Goal: Communication & Community: Answer question/provide support

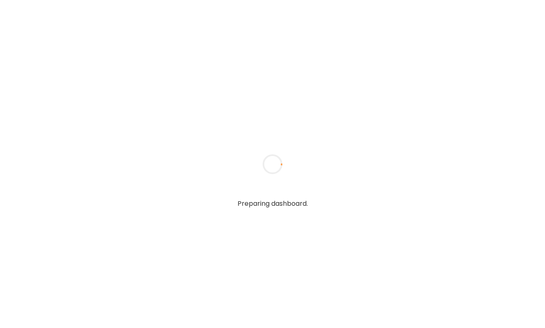
type textarea "**********"
type input "**********"
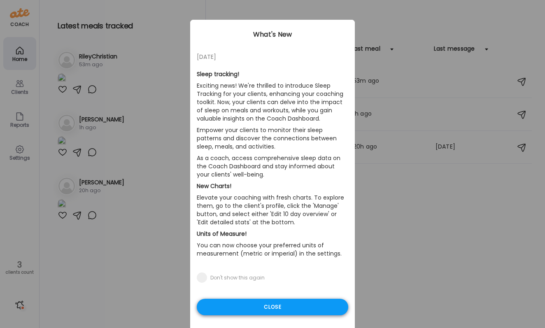
click at [305, 309] on div "Close" at bounding box center [272, 307] width 151 height 16
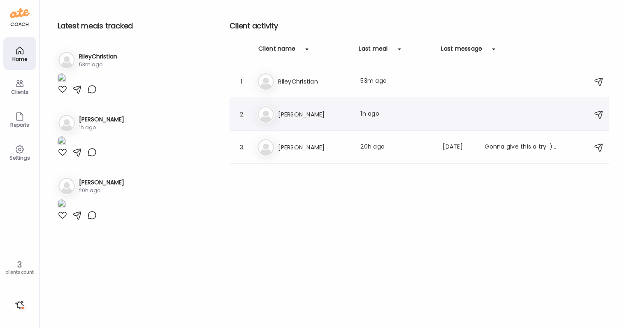
click at [338, 110] on h3 "[PERSON_NAME]" at bounding box center [314, 114] width 72 height 10
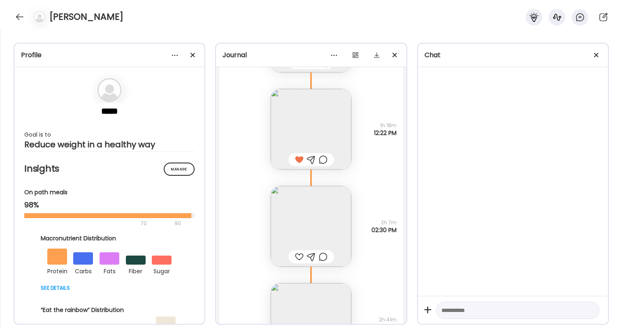
scroll to position [22432, 0]
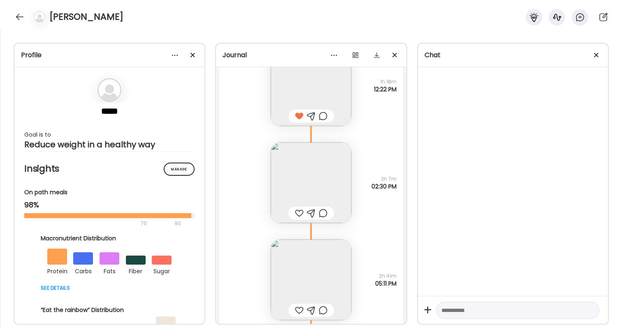
click at [324, 177] on img at bounding box center [311, 182] width 81 height 81
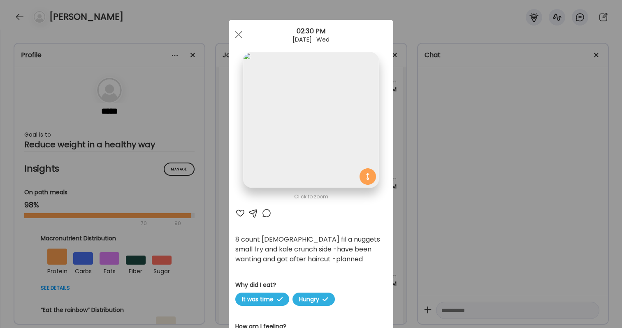
click at [416, 242] on div "Ate Coach Dashboard Wahoo! It’s official Take a moment to set up your Coach Pro…" at bounding box center [311, 164] width 622 height 328
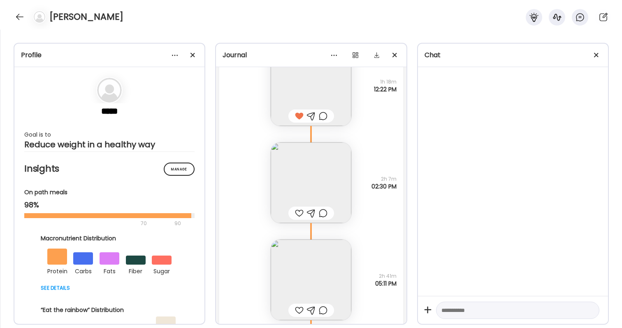
scroll to position [22442, 0]
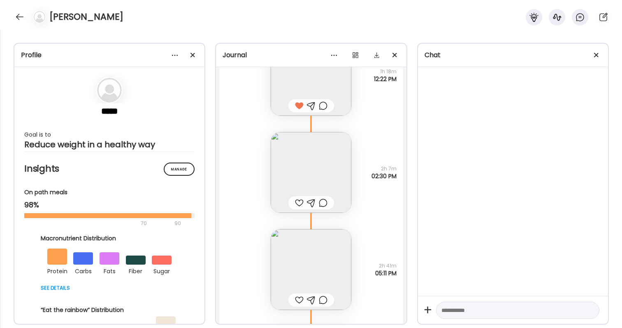
click at [299, 205] on div at bounding box center [299, 203] width 9 height 10
click at [321, 205] on div at bounding box center [323, 203] width 9 height 10
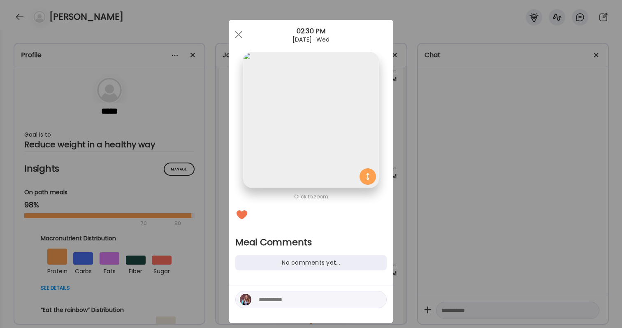
click at [322, 295] on textarea at bounding box center [314, 300] width 111 height 10
type textarea "**********"
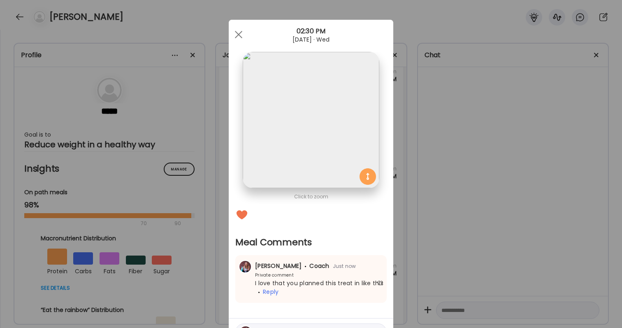
click at [453, 234] on div "Ate Coach Dashboard Wahoo! It’s official Take a moment to set up your Coach Pro…" at bounding box center [311, 164] width 622 height 328
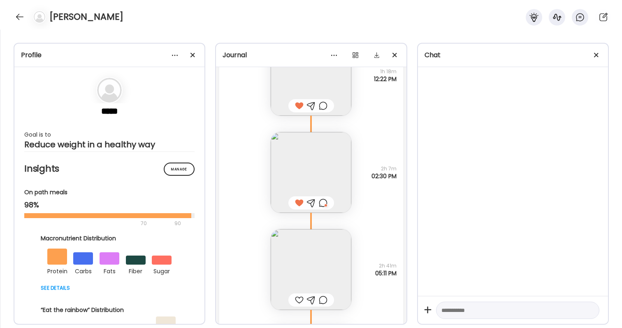
scroll to position [22459, 0]
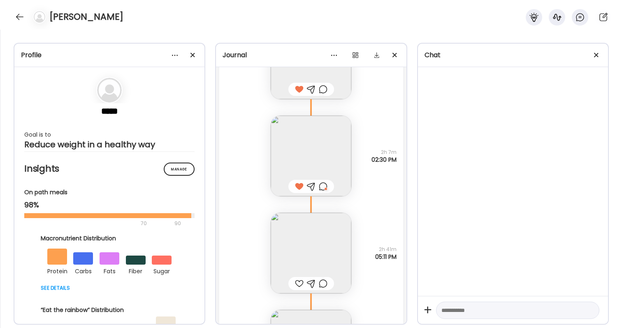
click at [296, 249] on img at bounding box center [311, 253] width 81 height 81
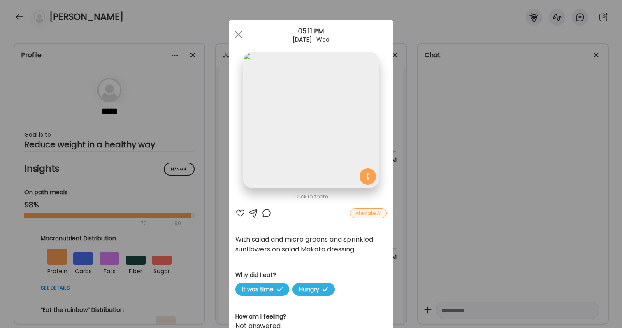
click at [240, 209] on div at bounding box center [240, 213] width 10 height 10
click at [427, 240] on div "Ate Coach Dashboard Wahoo! It’s official Take a moment to set up your Coach Pro…" at bounding box center [311, 164] width 622 height 328
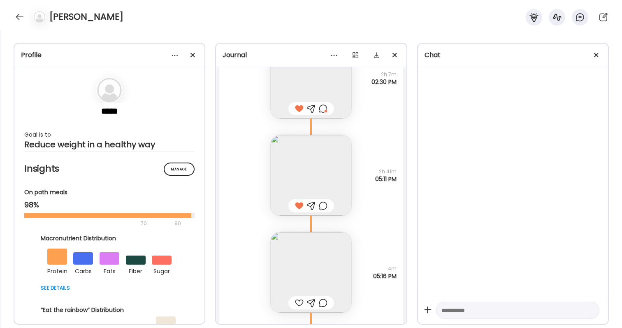
scroll to position [22540, 0]
click at [310, 277] on img at bounding box center [311, 268] width 81 height 81
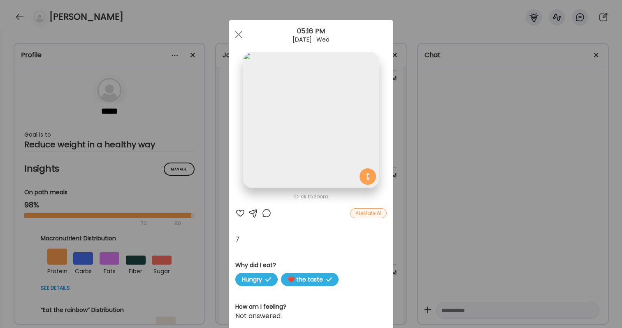
click at [466, 255] on div "Ate Coach Dashboard Wahoo! It’s official Take a moment to set up your Coach Pro…" at bounding box center [311, 164] width 622 height 328
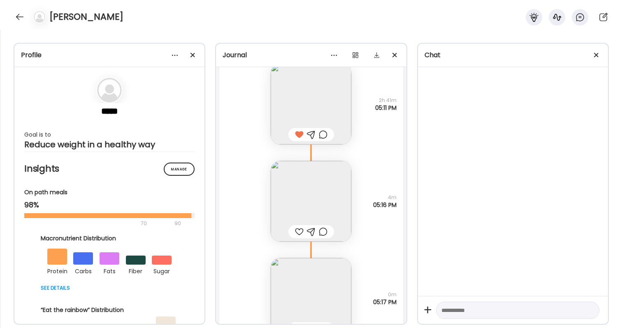
scroll to position [22693, 0]
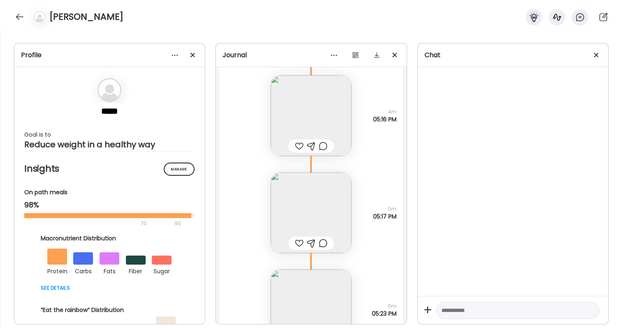
click at [324, 213] on img at bounding box center [311, 212] width 81 height 81
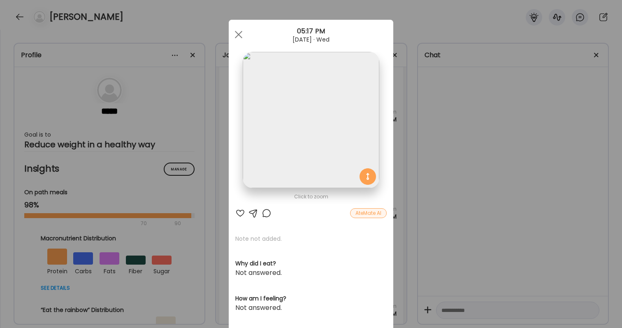
click at [452, 151] on div "Ate Coach Dashboard Wahoo! It’s official Take a moment to set up your Coach Pro…" at bounding box center [311, 164] width 622 height 328
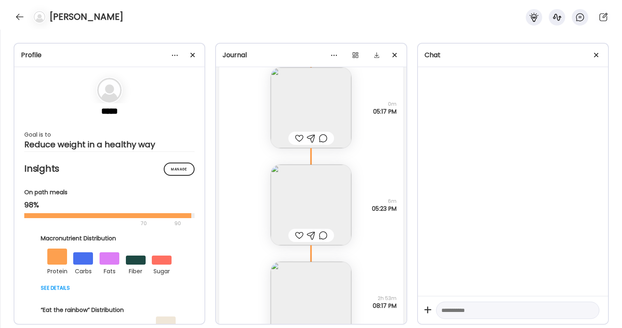
scroll to position [22806, 0]
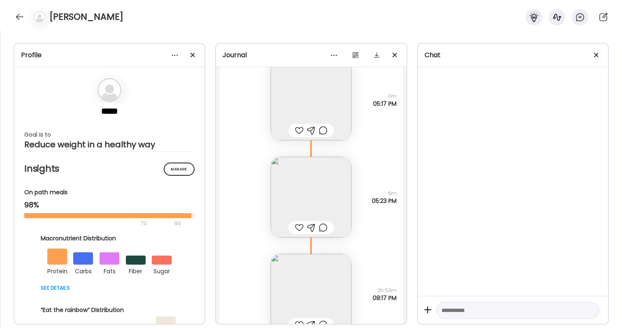
click at [307, 168] on img at bounding box center [311, 197] width 81 height 81
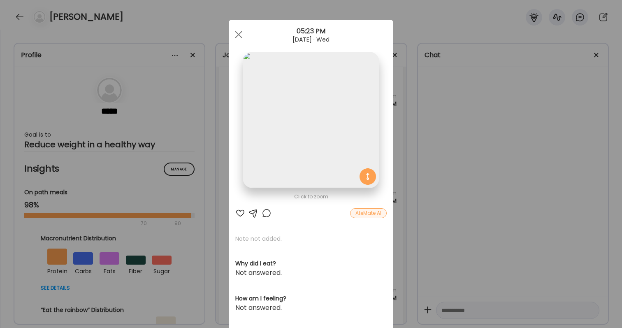
click at [433, 137] on div "Ate Coach Dashboard Wahoo! It’s official Take a moment to set up your Coach Pro…" at bounding box center [311, 164] width 622 height 328
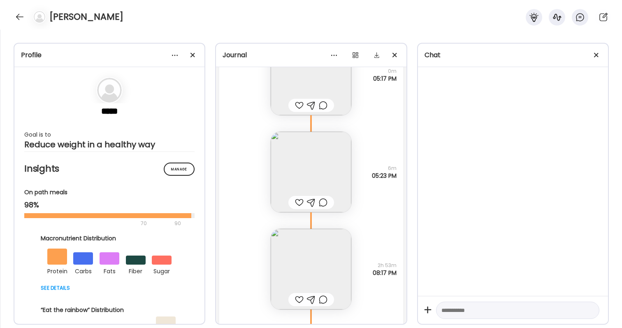
scroll to position [22829, 0]
click at [325, 201] on div at bounding box center [323, 205] width 9 height 10
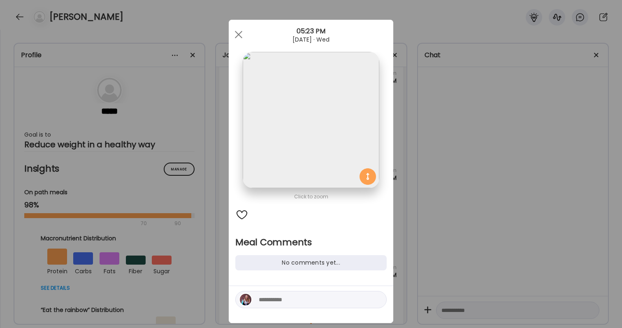
click at [426, 196] on div "Ate Coach Dashboard Wahoo! It’s official Take a moment to set up your Coach Pro…" at bounding box center [311, 164] width 622 height 328
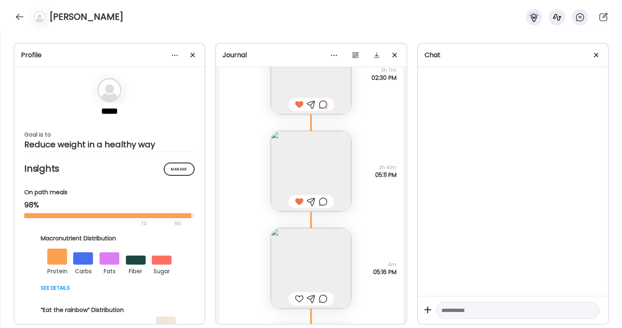
scroll to position [22538, 0]
click at [322, 207] on div at bounding box center [323, 204] width 9 height 10
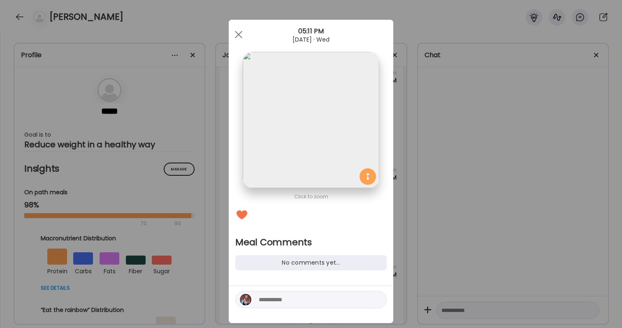
click at [314, 297] on textarea at bounding box center [314, 300] width 111 height 10
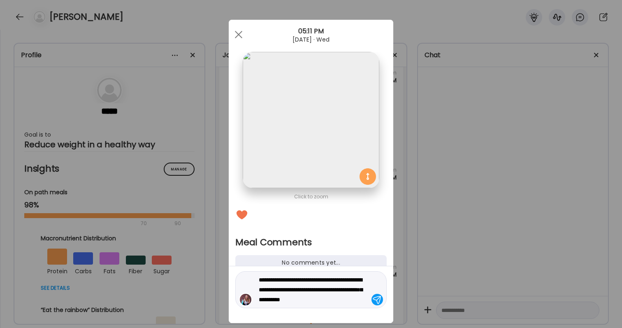
type textarea "**********"
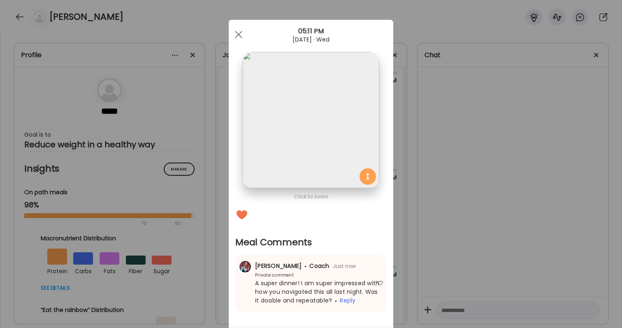
click at [470, 242] on div "Ate Coach Dashboard Wahoo! It’s official Take a moment to set up your Coach Pro…" at bounding box center [311, 164] width 622 height 328
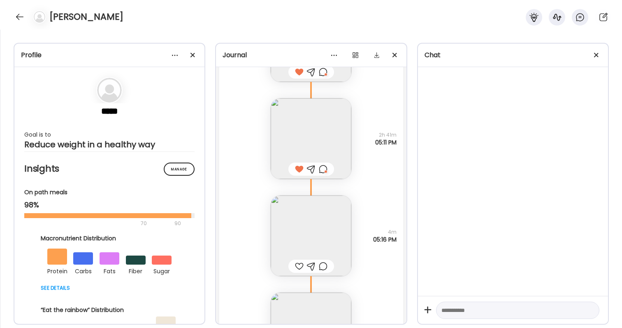
scroll to position [22634, 0]
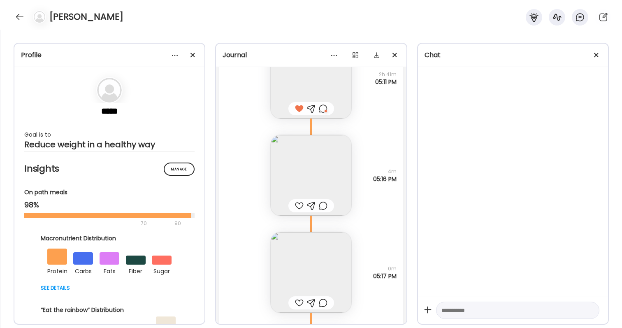
click at [301, 208] on div at bounding box center [299, 206] width 9 height 10
click at [298, 302] on div at bounding box center [299, 303] width 9 height 10
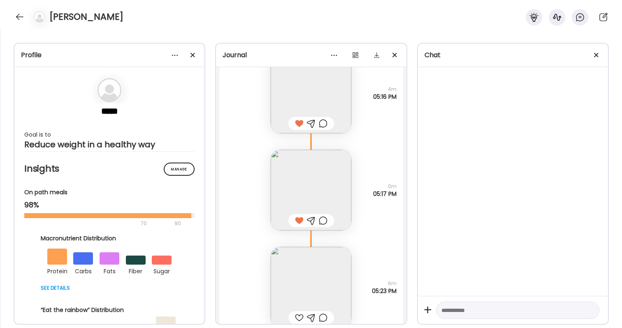
scroll to position [22742, 0]
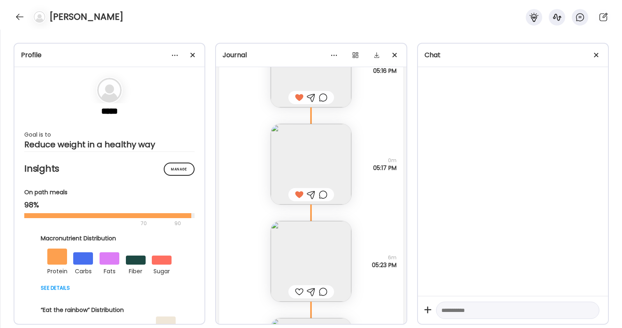
click at [299, 286] on div at bounding box center [312, 291] width 46 height 13
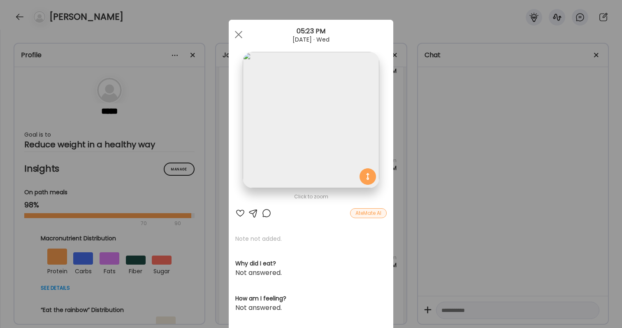
click at [240, 214] on div at bounding box center [240, 213] width 10 height 10
click at [487, 240] on div "Ate Coach Dashboard Wahoo! It’s official Take a moment to set up your Coach Pro…" at bounding box center [311, 164] width 622 height 328
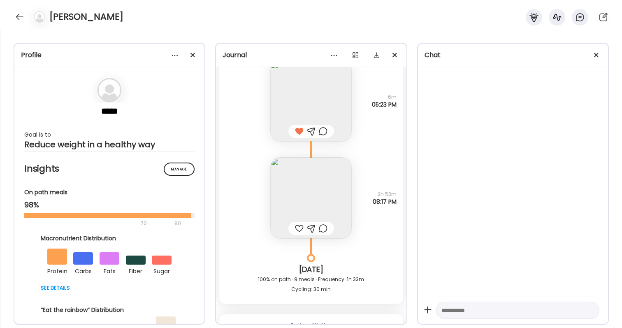
scroll to position [22991, 0]
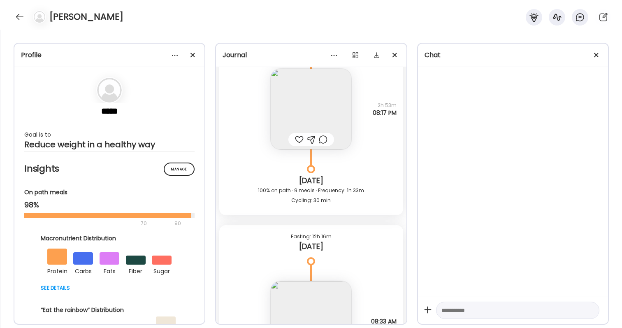
click at [299, 143] on div at bounding box center [299, 140] width 9 height 10
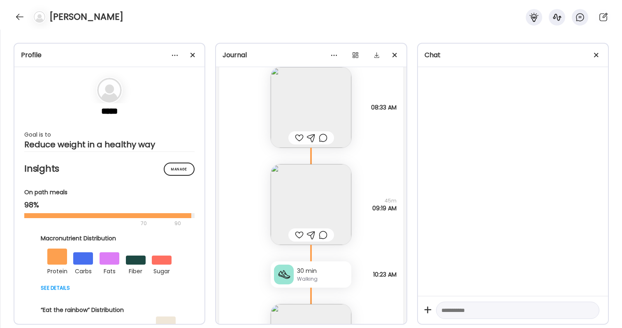
scroll to position [23201, 0]
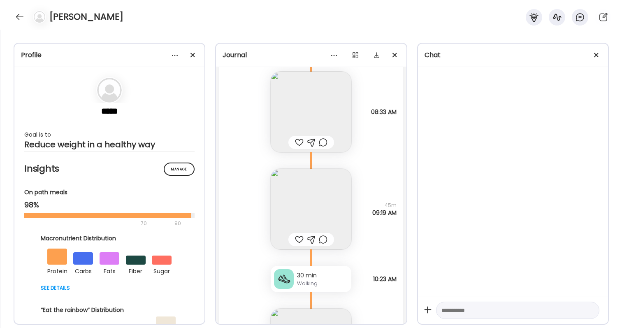
click at [298, 140] on div at bounding box center [299, 142] width 9 height 10
click at [329, 105] on img at bounding box center [311, 112] width 81 height 81
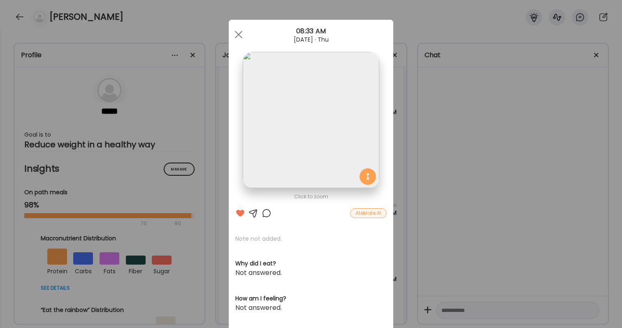
click at [520, 166] on div "Ate Coach Dashboard Wahoo! It’s official Take a moment to set up your Coach Pro…" at bounding box center [311, 164] width 622 height 328
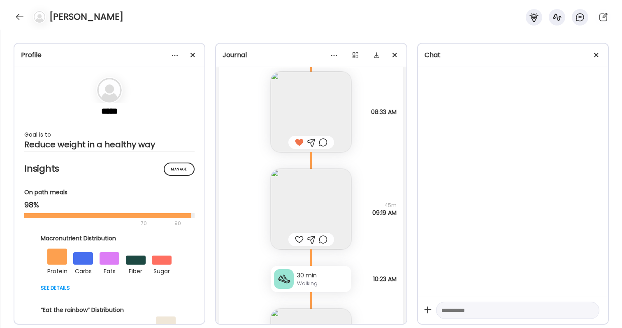
click at [326, 218] on img at bounding box center [311, 209] width 81 height 81
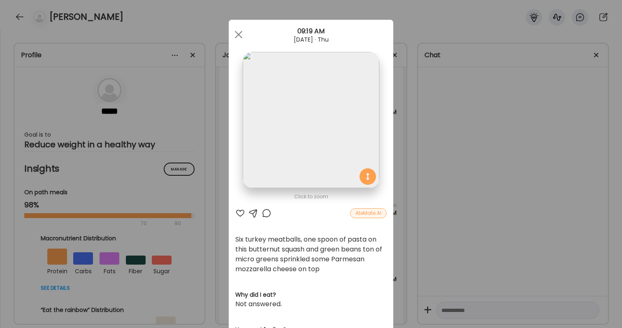
click at [523, 228] on div "Ate Coach Dashboard Wahoo! It’s official Take a moment to set up your Coach Pro…" at bounding box center [311, 164] width 622 height 328
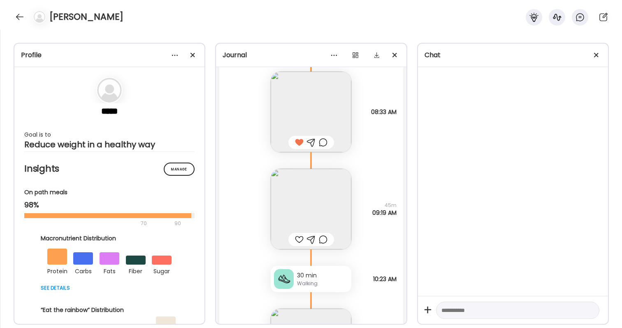
click at [300, 243] on div at bounding box center [299, 240] width 9 height 10
click at [325, 240] on div at bounding box center [323, 240] width 9 height 10
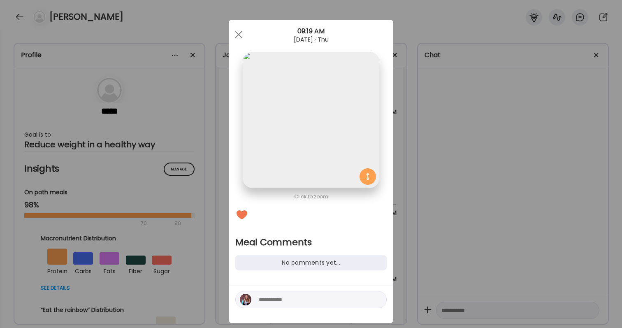
click at [318, 296] on textarea at bounding box center [314, 300] width 111 height 10
type textarea "**********"
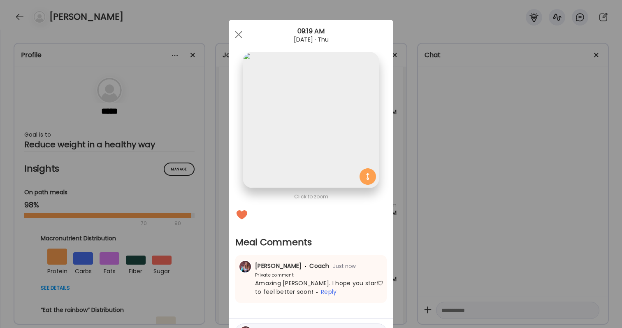
click at [442, 269] on div "Ate Coach Dashboard Wahoo! It’s official Take a moment to set up your Coach Pro…" at bounding box center [311, 164] width 622 height 328
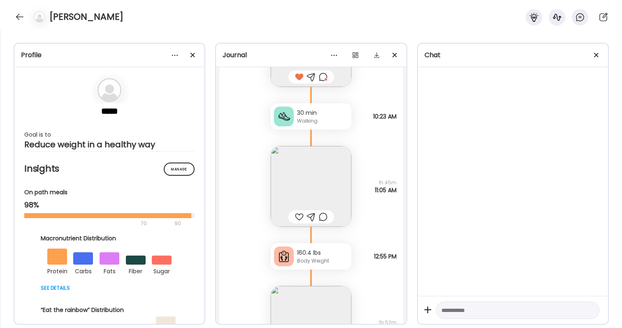
scroll to position [23383, 0]
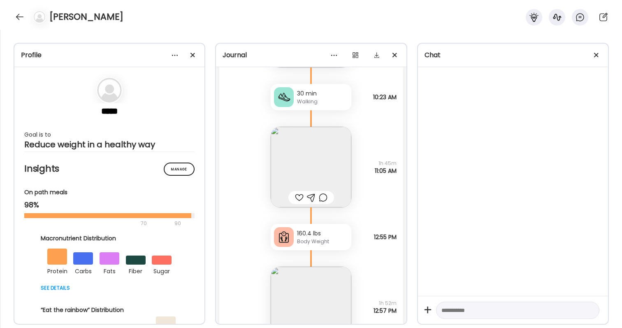
click at [300, 199] on div at bounding box center [299, 198] width 9 height 10
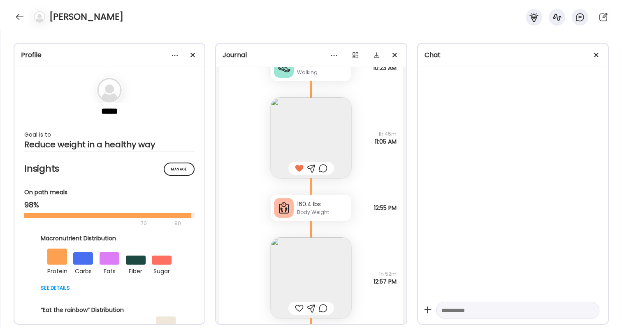
scroll to position [23420, 0]
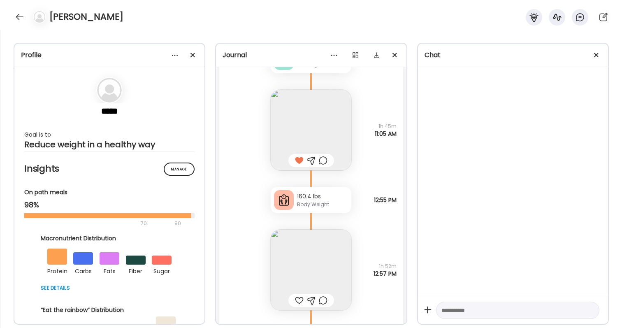
click at [334, 135] on img at bounding box center [311, 130] width 81 height 81
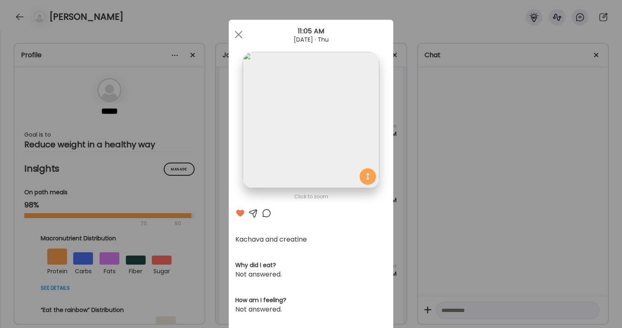
click at [481, 145] on div "Ate Coach Dashboard Wahoo! It’s official Take a moment to set up your Coach Pro…" at bounding box center [311, 164] width 622 height 328
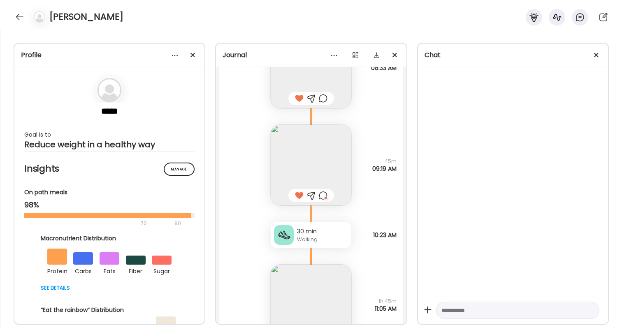
scroll to position [23247, 0]
click at [325, 191] on div at bounding box center [323, 194] width 9 height 10
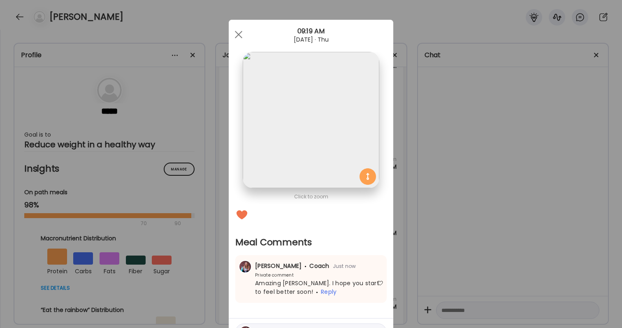
click at [461, 221] on div "Ate Coach Dashboard Wahoo! It’s official Take a moment to set up your Coach Pro…" at bounding box center [311, 164] width 622 height 328
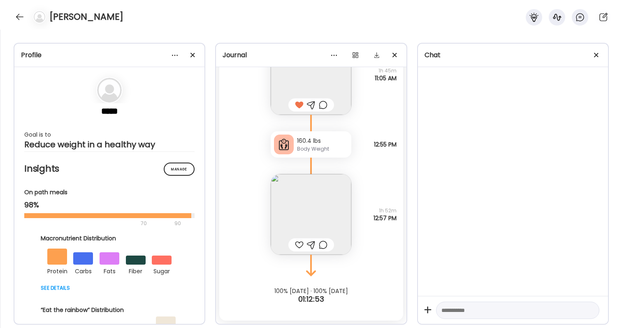
scroll to position [23475, 0]
click at [308, 226] on img at bounding box center [311, 214] width 81 height 81
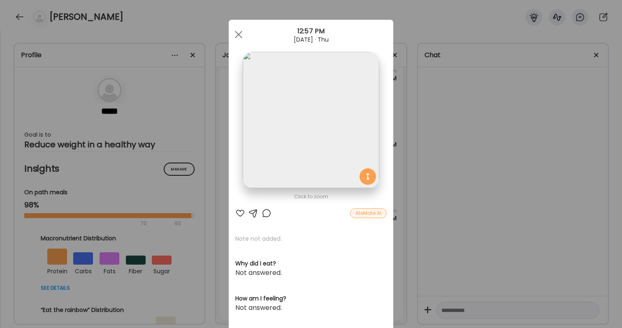
click at [480, 162] on div "Ate Coach Dashboard Wahoo! It’s official Take a moment to set up your Coach Pro…" at bounding box center [311, 164] width 622 height 328
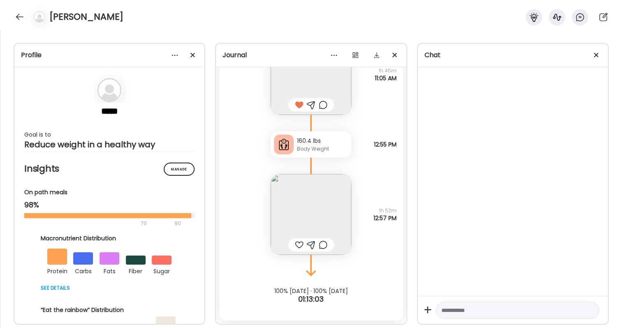
click at [297, 242] on div at bounding box center [299, 245] width 9 height 10
click at [322, 244] on div at bounding box center [323, 245] width 9 height 10
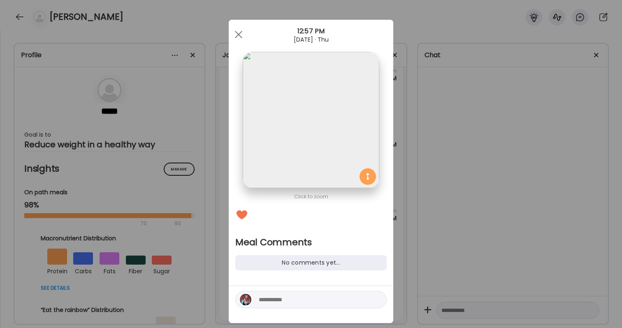
click at [314, 305] on div at bounding box center [310, 299] width 151 height 17
click at [311, 301] on textarea at bounding box center [314, 300] width 111 height 10
click at [358, 290] on textarea "**********" at bounding box center [314, 295] width 111 height 20
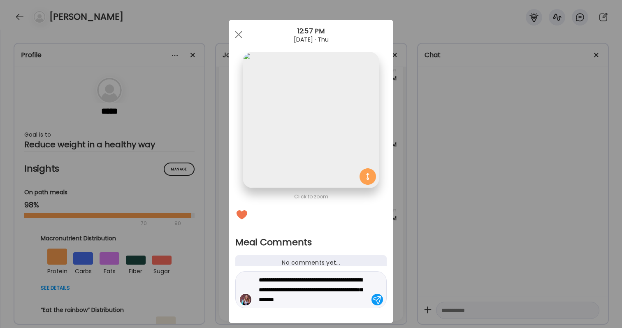
click at [305, 301] on textarea "**********" at bounding box center [314, 290] width 111 height 30
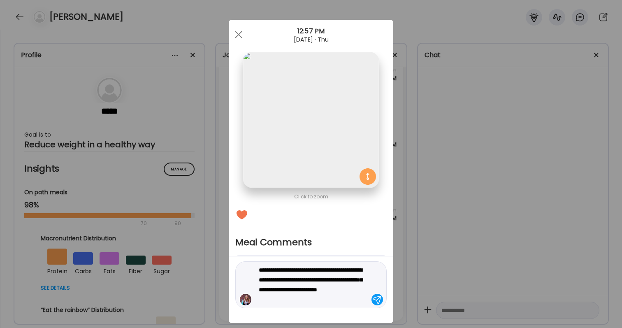
click at [264, 301] on textarea "**********" at bounding box center [314, 285] width 111 height 40
click at [319, 303] on textarea "**********" at bounding box center [314, 285] width 111 height 40
type textarea "**********"
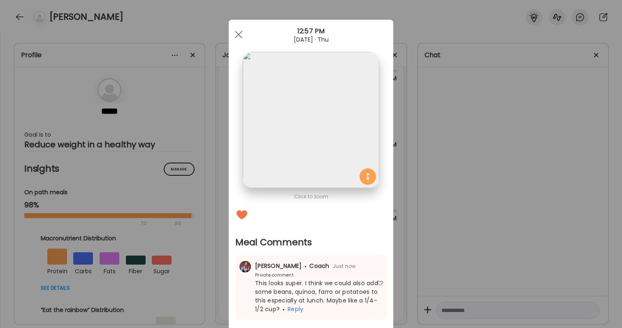
click at [468, 272] on div "Ate Coach Dashboard Wahoo! It’s official Take a moment to set up your Coach Pro…" at bounding box center [311, 164] width 622 height 328
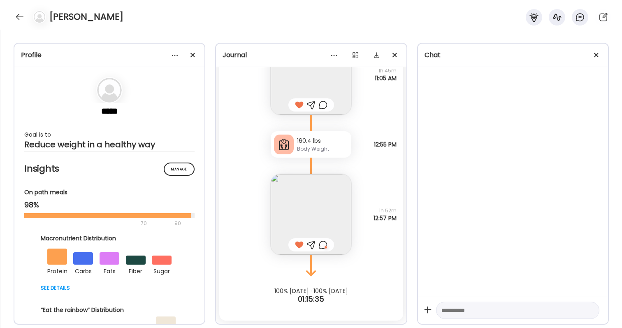
click at [326, 243] on div at bounding box center [323, 245] width 9 height 10
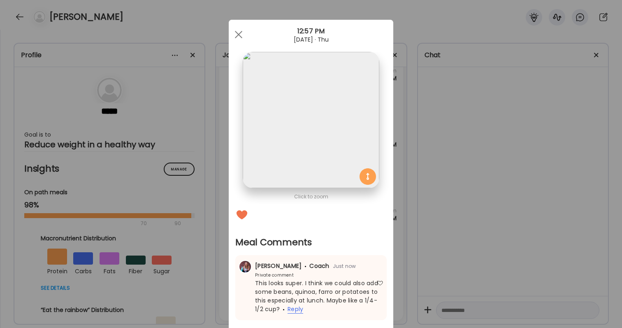
click at [298, 309] on span "Reply" at bounding box center [296, 309] width 16 height 9
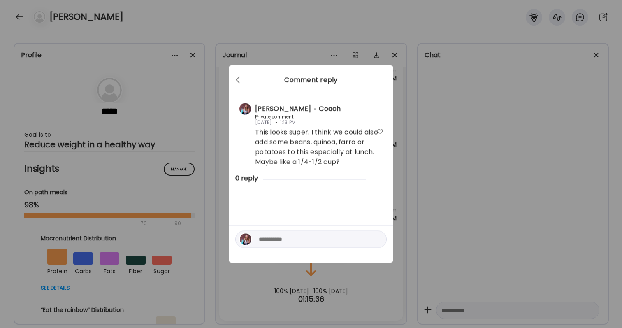
click at [300, 240] on textarea at bounding box center [314, 240] width 111 height 10
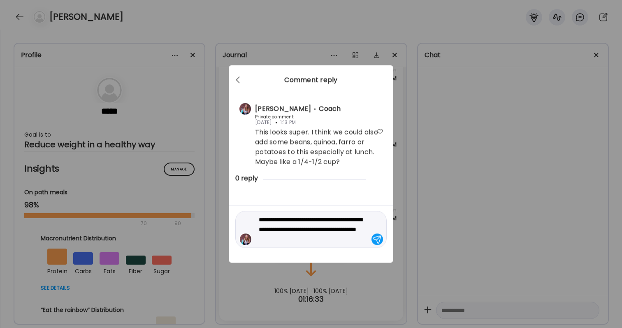
click at [277, 229] on textarea "**********" at bounding box center [314, 230] width 111 height 30
drag, startPoint x: 272, startPoint y: 229, endPoint x: 336, endPoint y: 243, distance: 65.2
click at [336, 243] on textarea "**********" at bounding box center [314, 230] width 111 height 30
type textarea "**********"
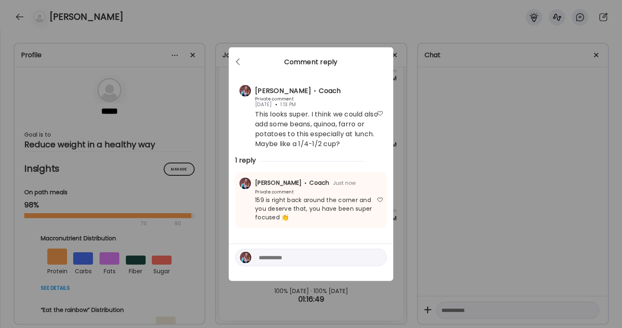
click at [536, 242] on div "Ate Coach Dashboard Wahoo! It’s official Take a moment to set up your Coach Pro…" at bounding box center [311, 164] width 622 height 328
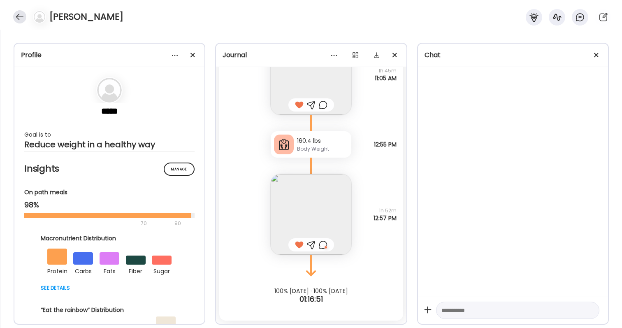
click at [16, 21] on div at bounding box center [19, 16] width 13 height 13
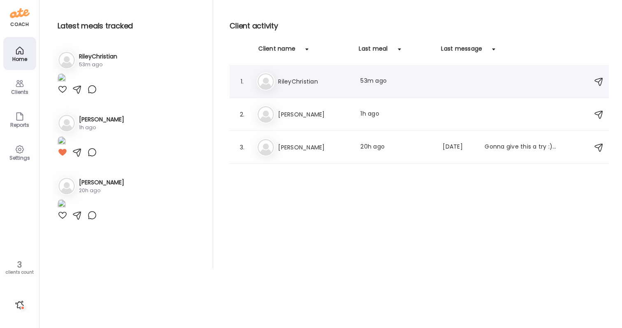
click at [313, 81] on h3 "RileyChristian" at bounding box center [314, 82] width 72 height 10
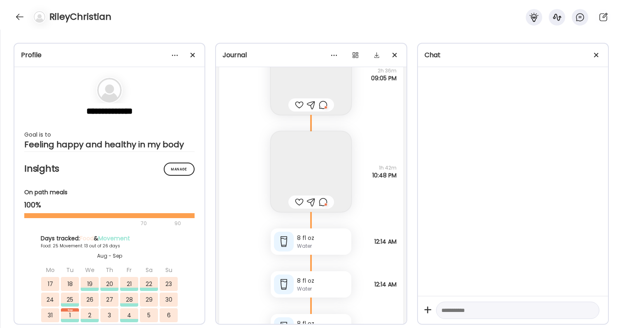
scroll to position [36957, 0]
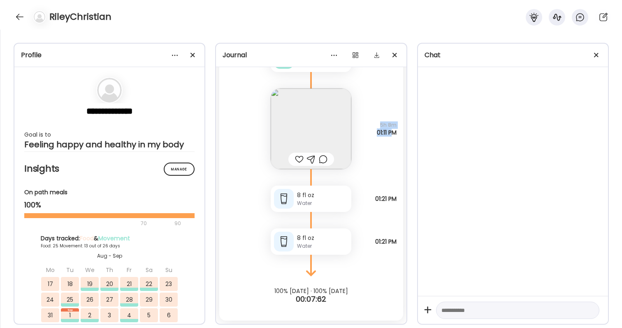
click at [390, 132] on div "5h 8m 01:11 PM" at bounding box center [387, 128] width 20 height 15
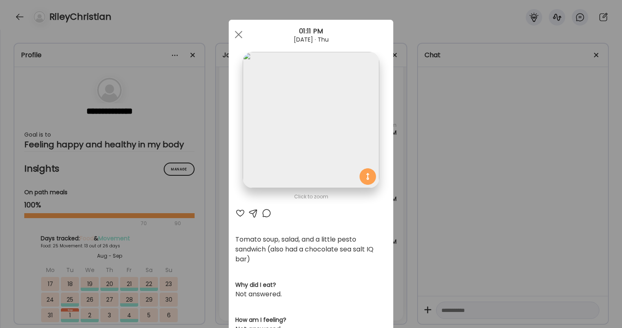
click at [411, 142] on div "Ate Coach Dashboard Wahoo! It’s official Take a moment to set up your Coach Pro…" at bounding box center [311, 164] width 622 height 328
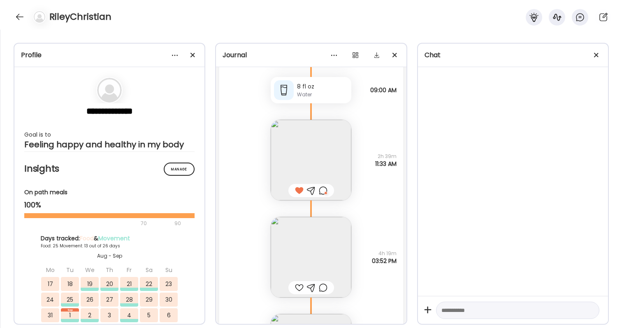
scroll to position [36197, 0]
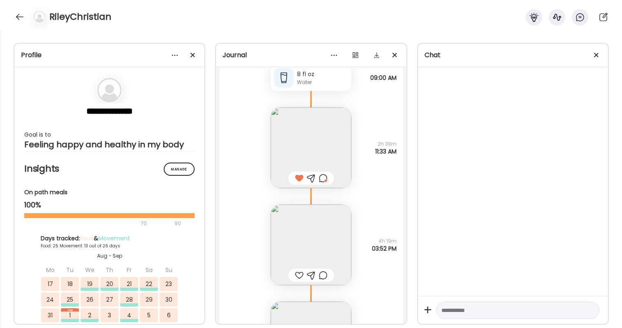
click at [317, 219] on img at bounding box center [311, 245] width 81 height 81
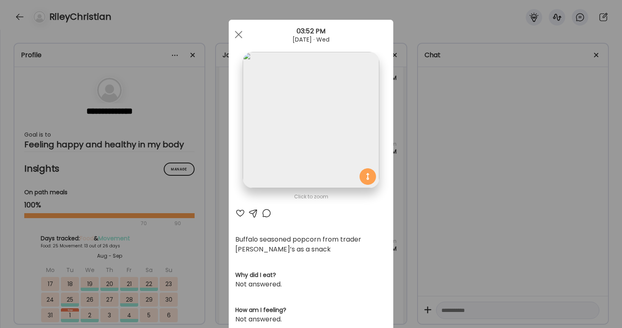
click at [480, 260] on div "Ate Coach Dashboard Wahoo! It’s official Take a moment to set up your Coach Pro…" at bounding box center [311, 164] width 622 height 328
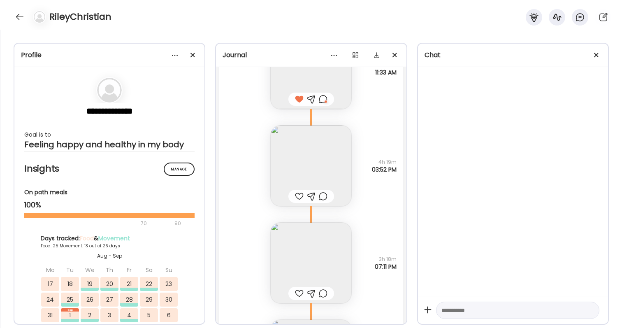
scroll to position [36302, 0]
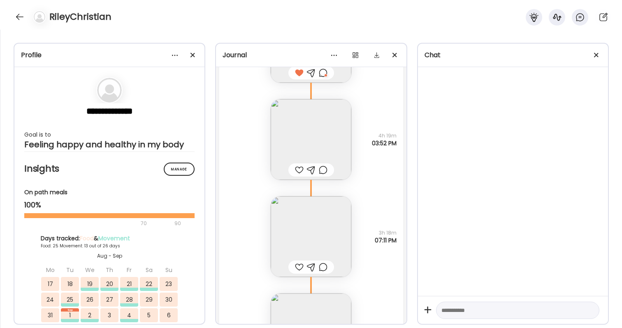
click at [391, 226] on div "Feeling lazy so I made an [PERSON_NAME] and added tofu and microgreens Question…" at bounding box center [311, 228] width 184 height 97
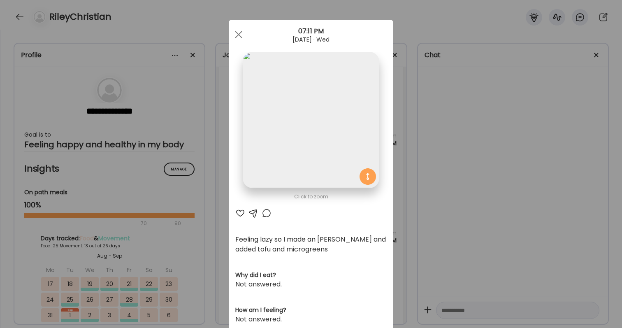
click at [451, 228] on div "Ate Coach Dashboard Wahoo! It’s official Take a moment to set up your Coach Pro…" at bounding box center [311, 164] width 622 height 328
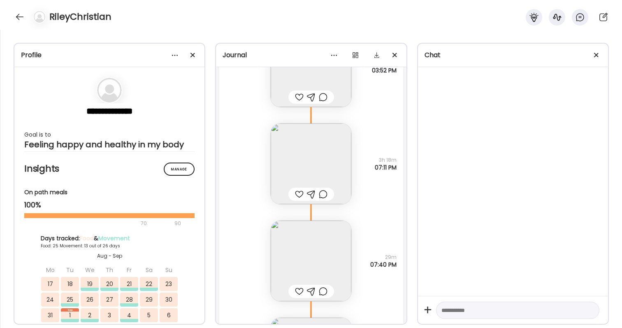
scroll to position [36404, 0]
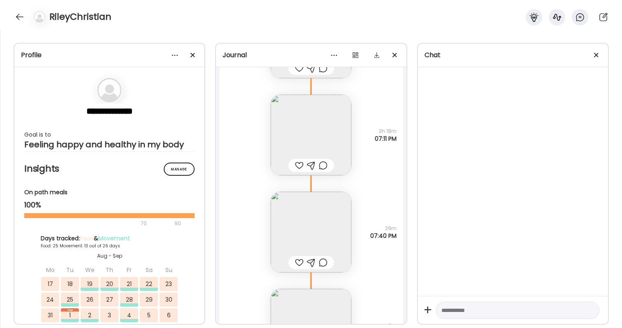
click at [301, 164] on div at bounding box center [299, 166] width 9 height 10
click at [324, 166] on div at bounding box center [323, 166] width 9 height 10
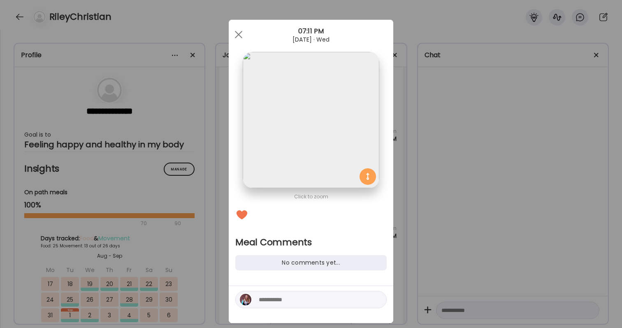
click at [311, 296] on textarea at bounding box center [314, 300] width 111 height 10
click at [341, 290] on textarea "**********" at bounding box center [314, 295] width 111 height 20
drag, startPoint x: 341, startPoint y: 290, endPoint x: 273, endPoint y: 300, distance: 68.7
click at [273, 300] on textarea "**********" at bounding box center [314, 295] width 111 height 20
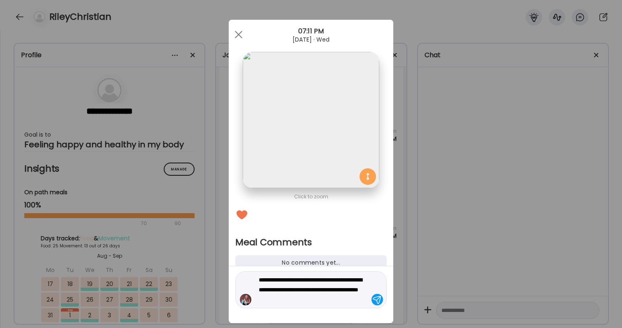
click at [287, 297] on textarea "**********" at bounding box center [314, 290] width 111 height 30
type textarea "**********"
click at [338, 303] on textarea "**********" at bounding box center [314, 290] width 111 height 30
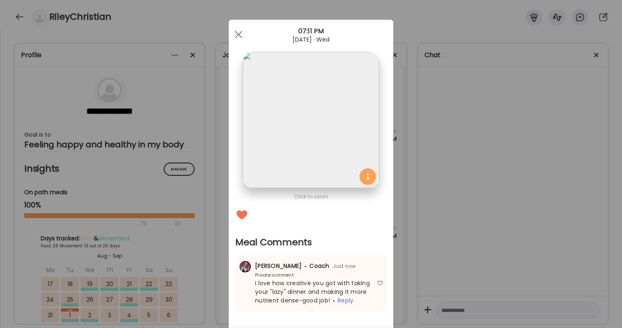
click at [461, 255] on div "Ate Coach Dashboard Wahoo! It’s official Take a moment to set up your Coach Pro…" at bounding box center [311, 164] width 622 height 328
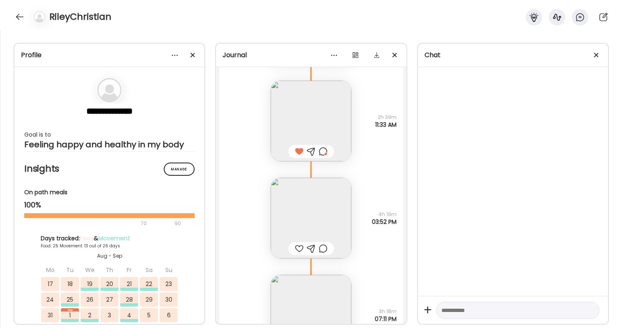
scroll to position [36216, 0]
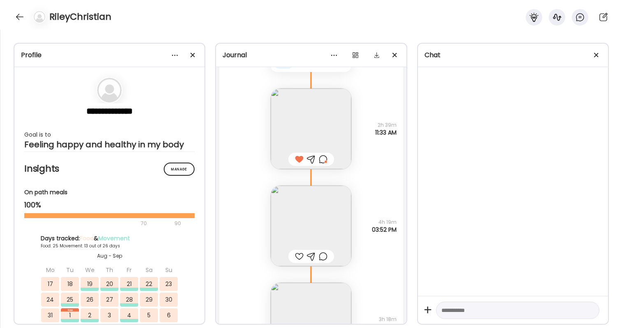
click at [301, 257] on div at bounding box center [299, 256] width 9 height 10
click at [328, 257] on div at bounding box center [312, 256] width 46 height 13
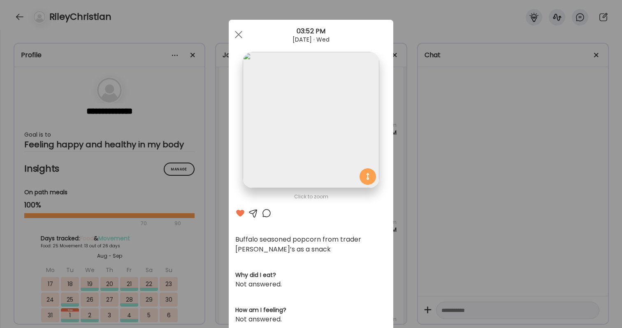
click at [261, 211] on div "AteMate AI" at bounding box center [310, 213] width 151 height 10
click at [267, 214] on div at bounding box center [267, 213] width 10 height 10
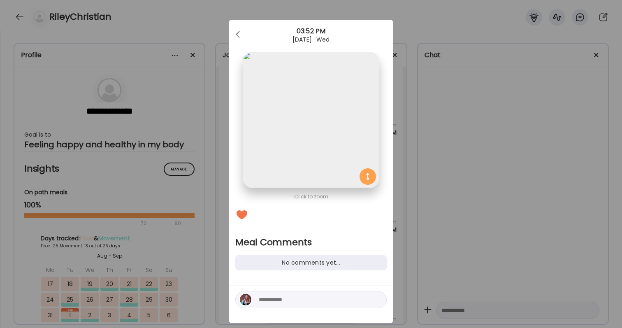
click at [277, 296] on textarea at bounding box center [314, 300] width 111 height 10
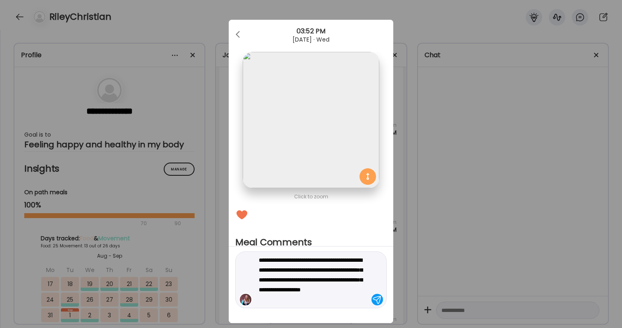
click at [366, 290] on textarea "**********" at bounding box center [314, 279] width 111 height 49
type textarea "**********"
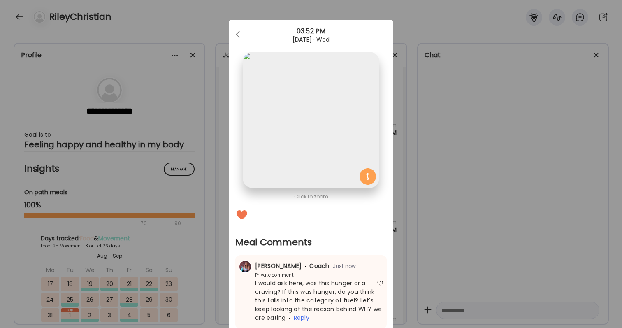
click at [496, 277] on div "Ate Coach Dashboard Wahoo! It’s official Take a moment to set up your Coach Pro…" at bounding box center [311, 164] width 622 height 328
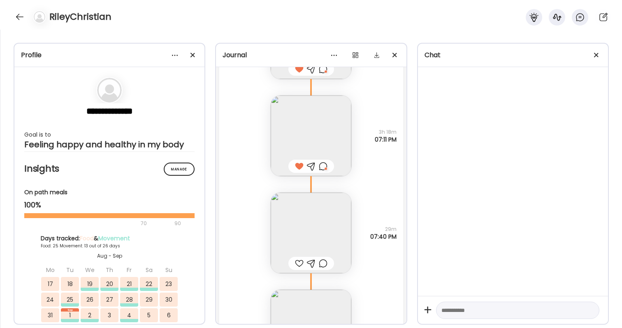
scroll to position [36427, 0]
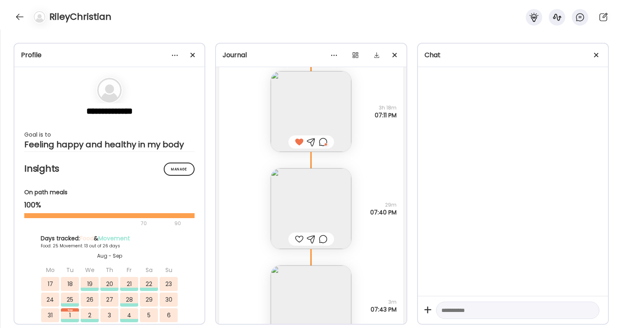
click at [321, 218] on img at bounding box center [311, 208] width 81 height 81
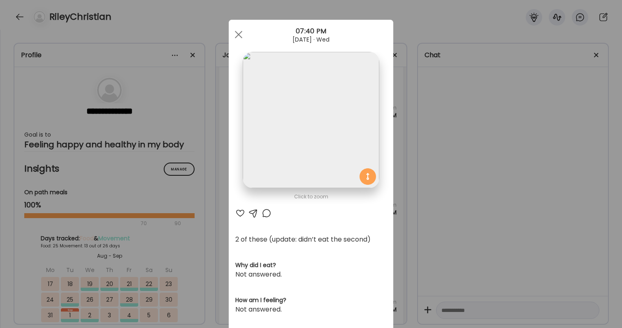
click at [240, 216] on div at bounding box center [240, 213] width 10 height 10
click at [267, 213] on div at bounding box center [267, 213] width 10 height 10
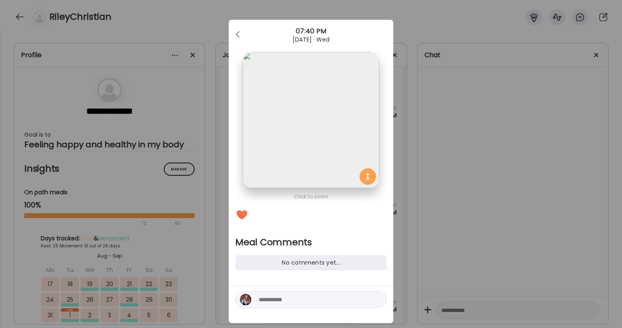
click at [269, 300] on textarea at bounding box center [314, 300] width 111 height 10
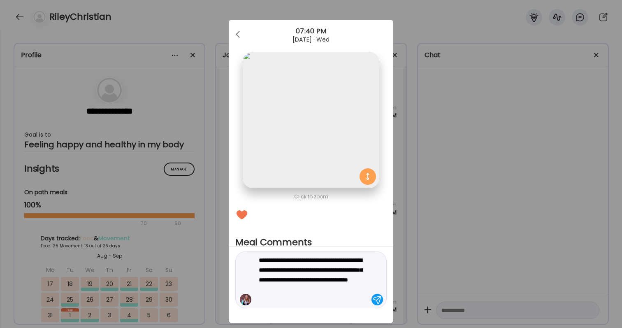
type textarea "**********"
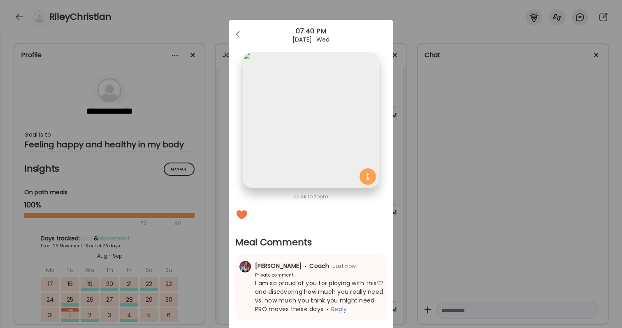
click at [405, 240] on div "Ate Coach Dashboard Wahoo! It’s official Take a moment to set up your Coach Pro…" at bounding box center [311, 164] width 622 height 328
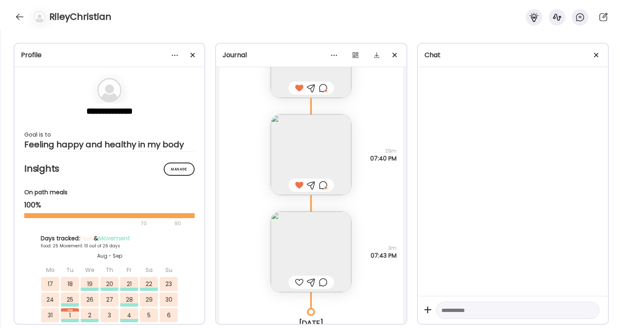
scroll to position [36499, 0]
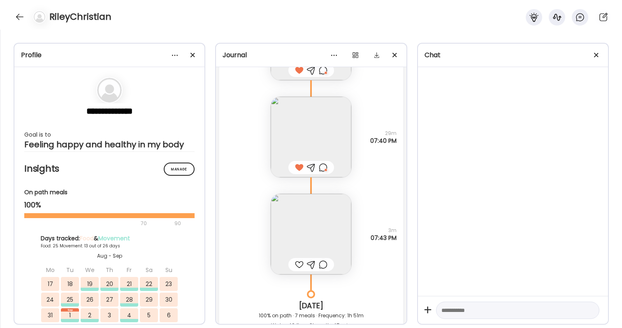
click at [296, 246] on img at bounding box center [311, 234] width 81 height 81
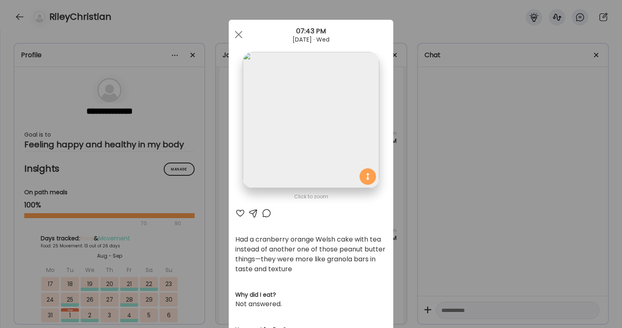
click at [420, 258] on div "Ate Coach Dashboard Wahoo! It’s official Take a moment to set up your Coach Pro…" at bounding box center [311, 164] width 622 height 328
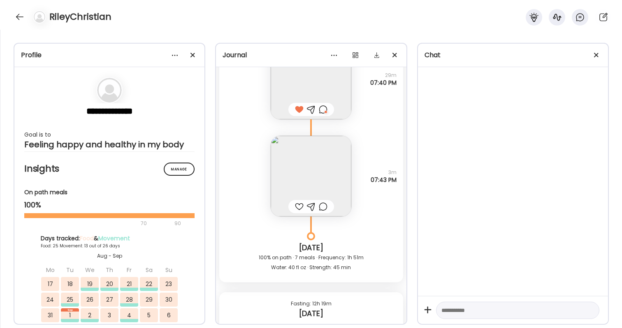
scroll to position [36584, 0]
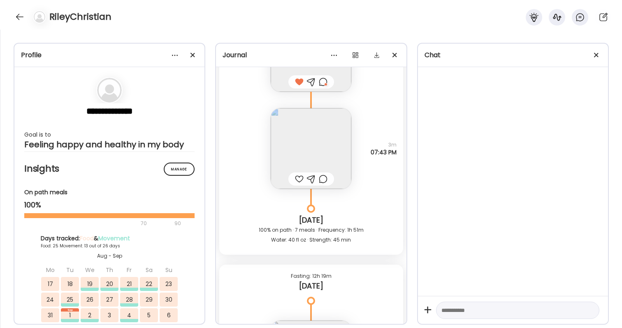
drag, startPoint x: 385, startPoint y: 144, endPoint x: 398, endPoint y: 156, distance: 17.8
click at [398, 156] on div "Had a cranberry orange Welsh cake with tea instead of another one of those pean…" at bounding box center [311, 140] width 184 height 97
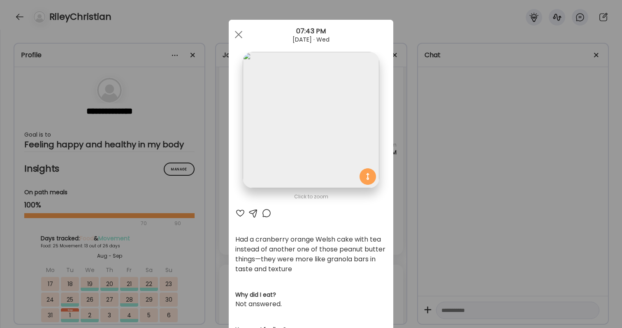
click at [398, 156] on div "Ate Coach Dashboard Wahoo! It’s official Take a moment to set up your Coach Pro…" at bounding box center [311, 164] width 622 height 328
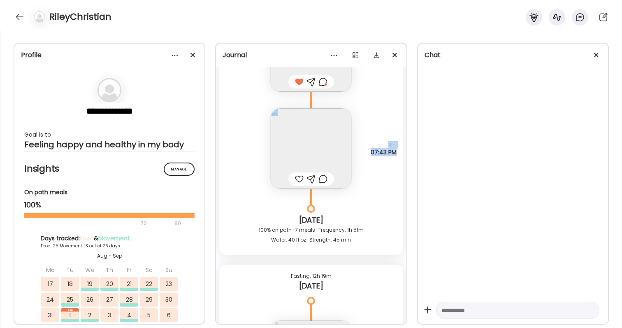
drag, startPoint x: 398, startPoint y: 156, endPoint x: 396, endPoint y: 152, distance: 4.2
click at [396, 152] on div "Had a cranberry orange Welsh cake with tea instead of another one of those pean…" at bounding box center [311, 140] width 184 height 97
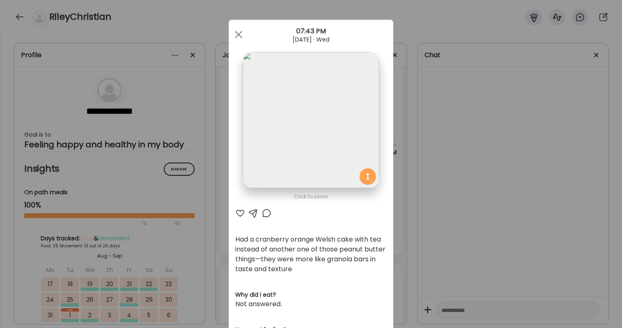
click at [396, 152] on div "Ate Coach Dashboard Wahoo! It’s official Take a moment to set up your Coach Pro…" at bounding box center [311, 164] width 622 height 328
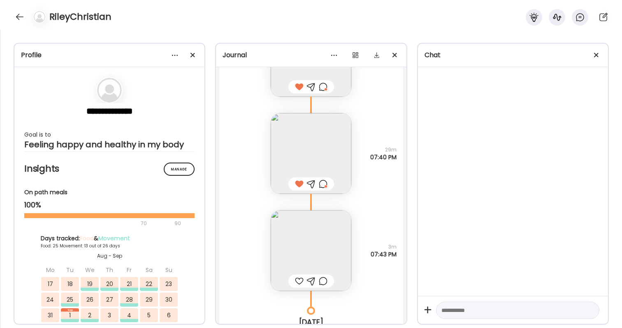
scroll to position [36508, 0]
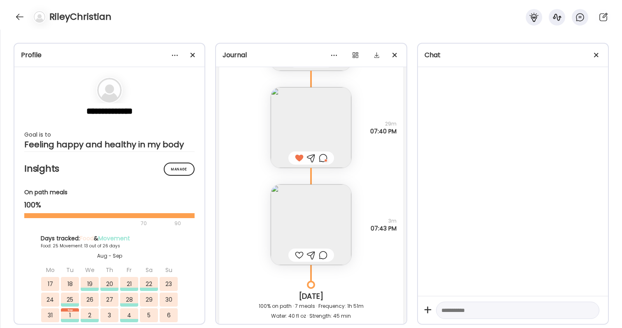
click at [321, 218] on img at bounding box center [311, 224] width 81 height 81
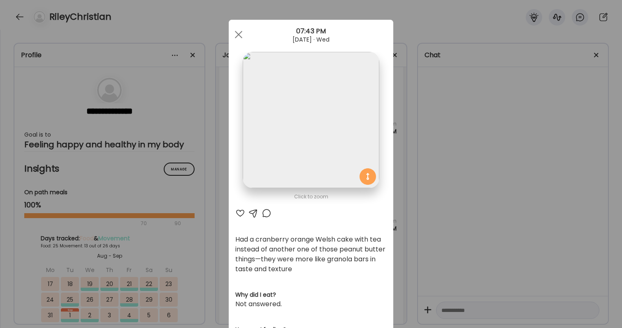
click at [265, 212] on div at bounding box center [267, 213] width 10 height 10
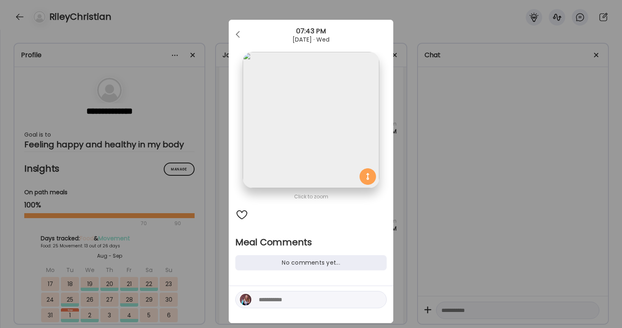
click at [274, 299] on textarea at bounding box center [314, 300] width 111 height 10
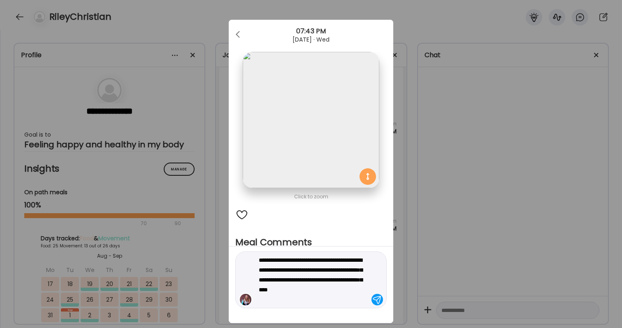
type textarea "**********"
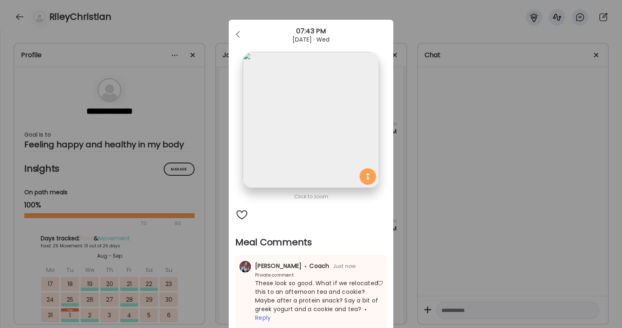
click at [545, 243] on div "Ate Coach Dashboard Wahoo! It’s official Take a moment to set up your Coach Pro…" at bounding box center [311, 164] width 622 height 328
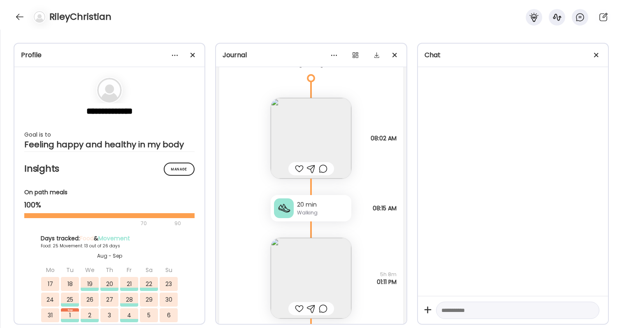
scroll to position [36810, 0]
click at [310, 127] on img at bounding box center [311, 135] width 81 height 81
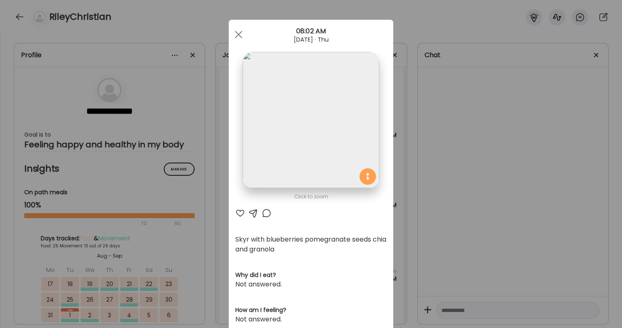
click at [243, 213] on div at bounding box center [240, 213] width 10 height 10
click at [389, 219] on div "Click to zoom AteMate AI Skyr with blueberries pomegranate seeds chia and grano…" at bounding box center [311, 268] width 165 height 496
click at [442, 202] on div "Ate Coach Dashboard Wahoo! It’s official Take a moment to set up your Coach Pro…" at bounding box center [311, 164] width 622 height 328
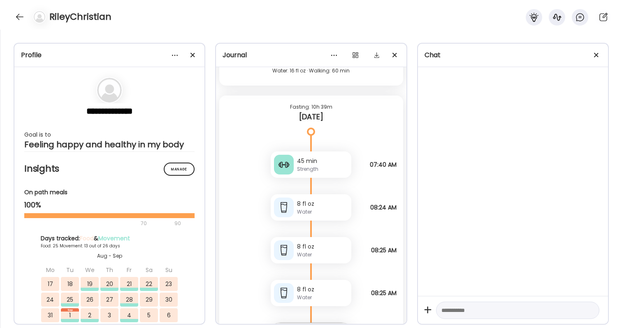
scroll to position [35700, 0]
click at [313, 169] on div "Strength" at bounding box center [322, 170] width 51 height 7
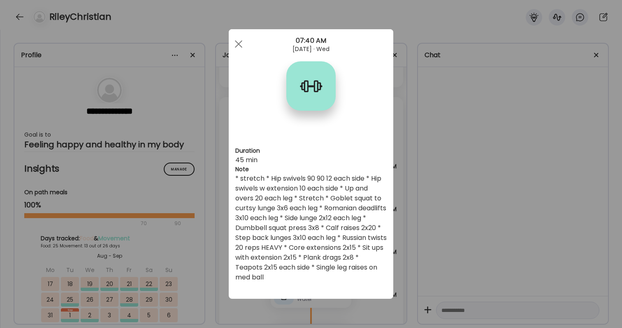
click at [488, 204] on div "Ate Coach Dashboard Wahoo! It’s official Take a moment to set up your Coach Pro…" at bounding box center [311, 164] width 622 height 328
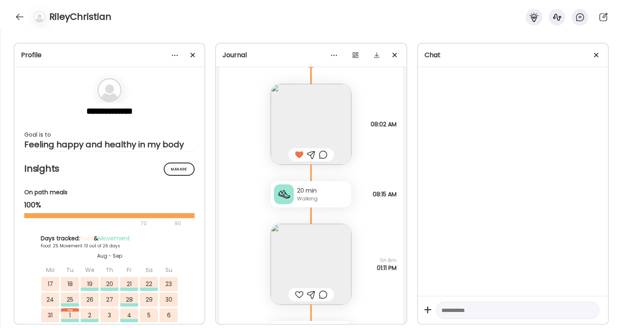
scroll to position [36780, 0]
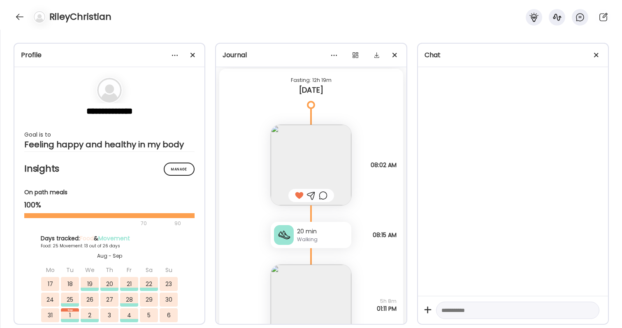
click at [325, 170] on img at bounding box center [311, 165] width 81 height 81
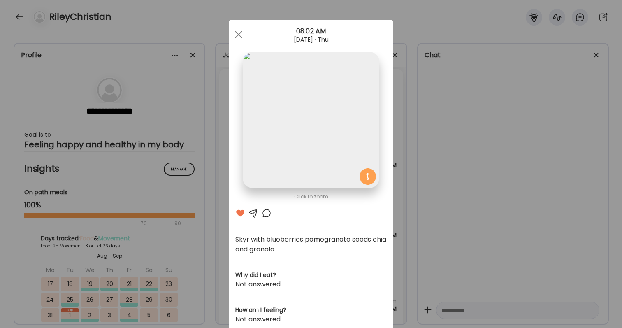
click at [269, 213] on div at bounding box center [267, 213] width 10 height 10
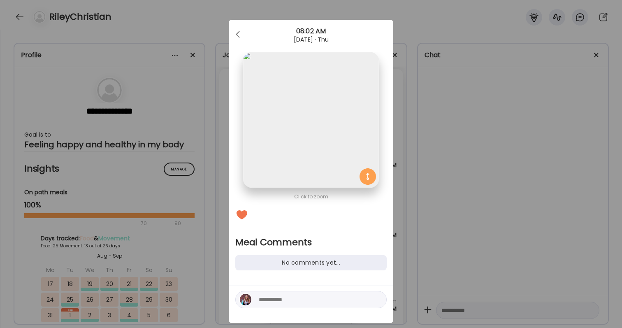
click at [271, 300] on textarea at bounding box center [314, 300] width 111 height 10
type textarea "*"
type textarea "*****"
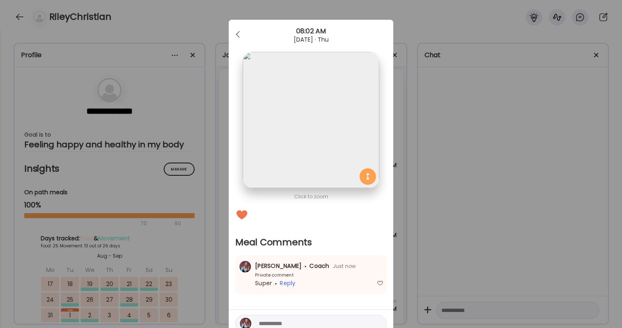
click at [434, 231] on div "Ate Coach Dashboard Wahoo! It’s official Take a moment to set up your Coach Pro…" at bounding box center [311, 164] width 622 height 328
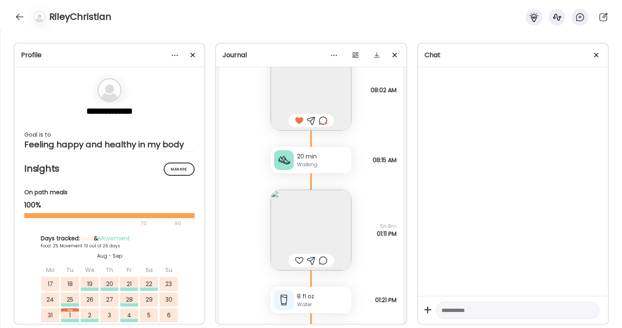
scroll to position [36897, 0]
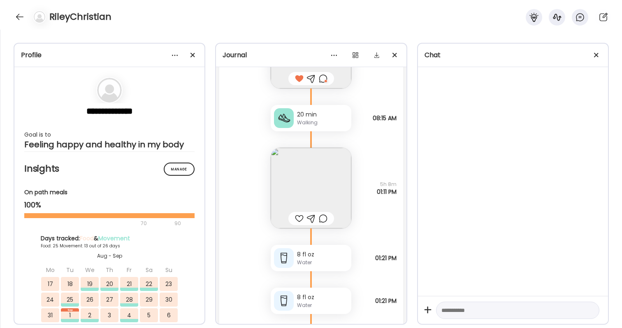
click at [307, 198] on img at bounding box center [311, 188] width 81 height 81
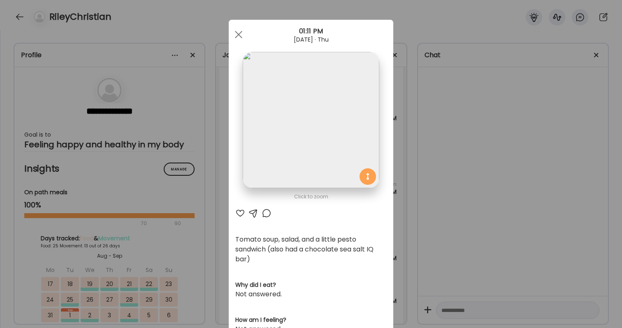
click at [419, 167] on div "Ate Coach Dashboard Wahoo! It’s official Take a moment to set up your Coach Pro…" at bounding box center [311, 164] width 622 height 328
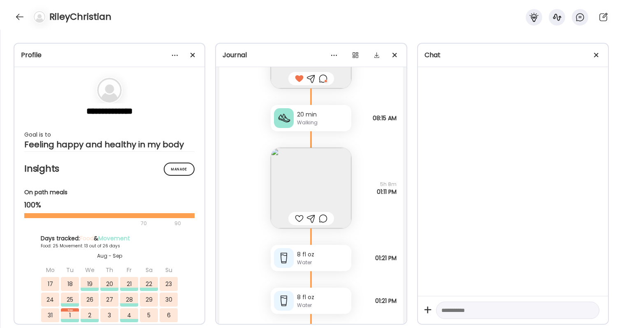
click at [302, 217] on div at bounding box center [299, 219] width 9 height 10
click at [321, 221] on div at bounding box center [323, 219] width 9 height 10
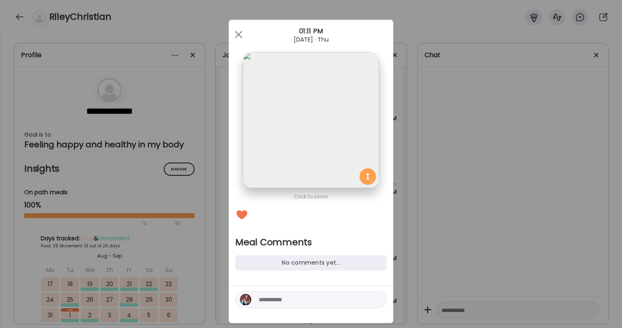
click at [295, 300] on textarea at bounding box center [314, 300] width 111 height 10
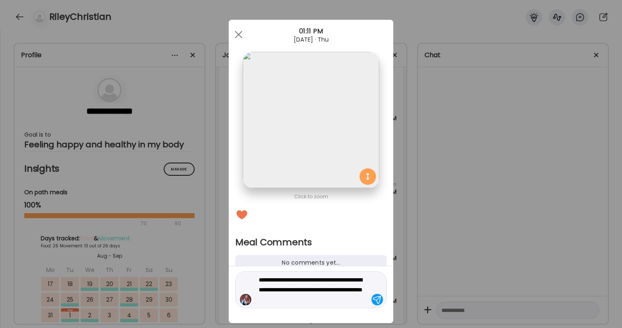
type textarea "**********"
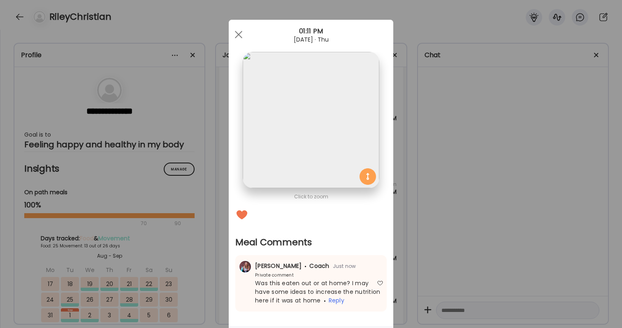
click at [435, 294] on div "Ate Coach Dashboard Wahoo! It’s official Take a moment to set up your Coach Pro…" at bounding box center [311, 164] width 622 height 328
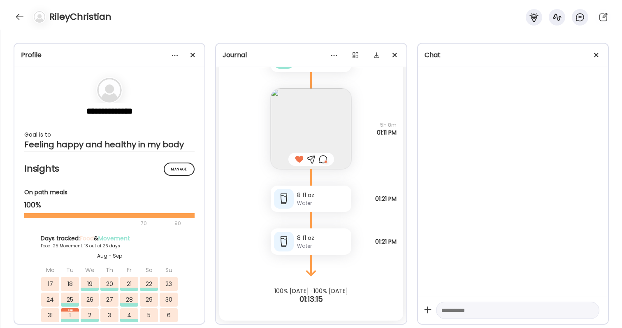
scroll to position [36957, 0]
click at [20, 16] on div at bounding box center [19, 16] width 13 height 13
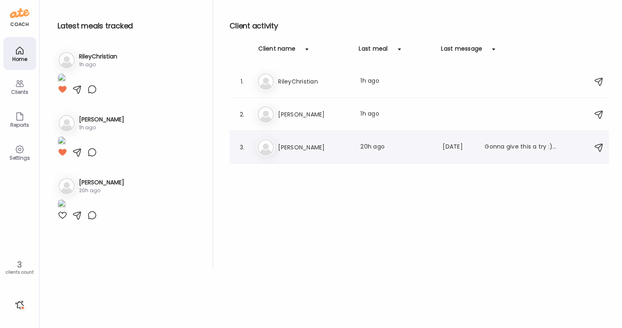
click at [300, 149] on h3 "[PERSON_NAME]" at bounding box center [314, 147] width 72 height 10
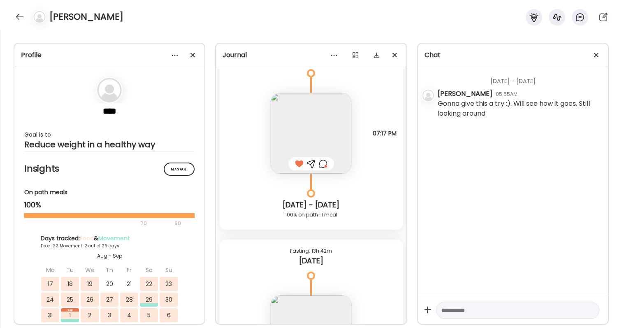
scroll to position [10502, 0]
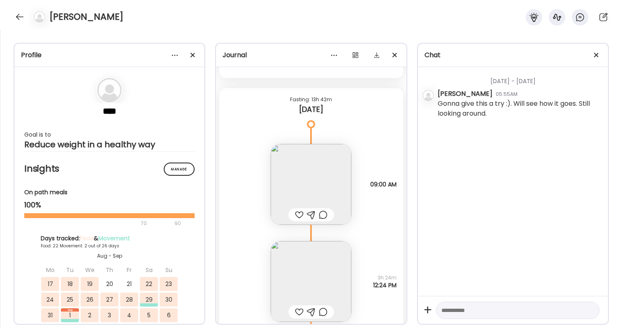
click at [299, 216] on div at bounding box center [299, 215] width 9 height 10
click at [313, 197] on img at bounding box center [311, 184] width 81 height 81
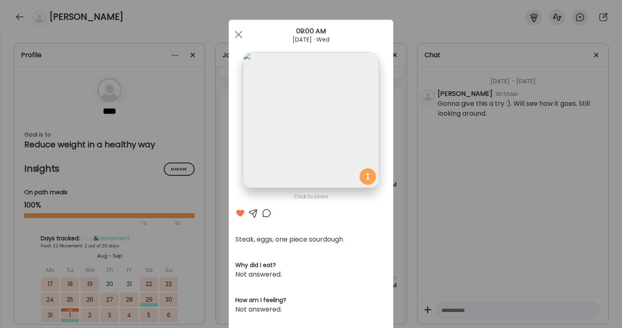
click at [268, 217] on div at bounding box center [267, 213] width 10 height 10
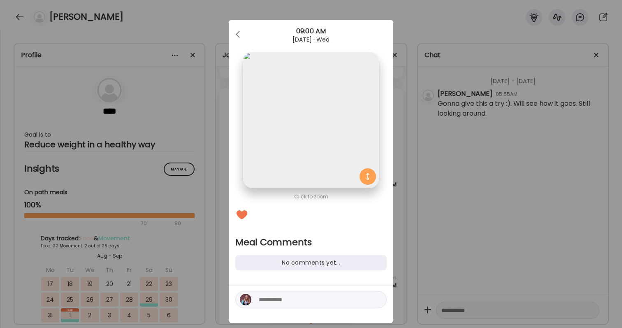
click at [272, 302] on textarea at bounding box center [314, 300] width 111 height 10
type textarea "*"
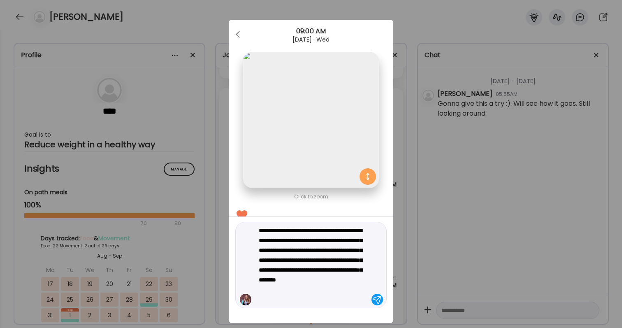
type textarea "**********"
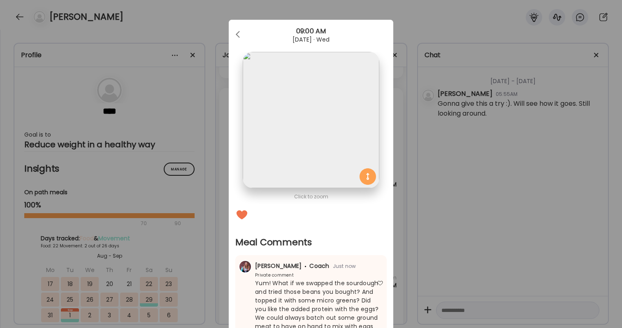
click at [460, 232] on div "Ate Coach Dashboard Wahoo! It’s official Take a moment to set up your Coach Pro…" at bounding box center [311, 164] width 622 height 328
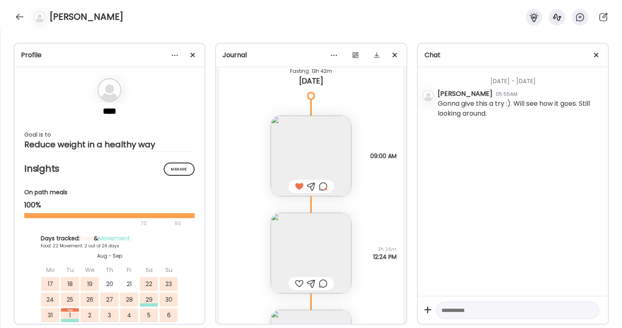
scroll to position [10533, 0]
click at [328, 229] on img at bounding box center [311, 250] width 81 height 81
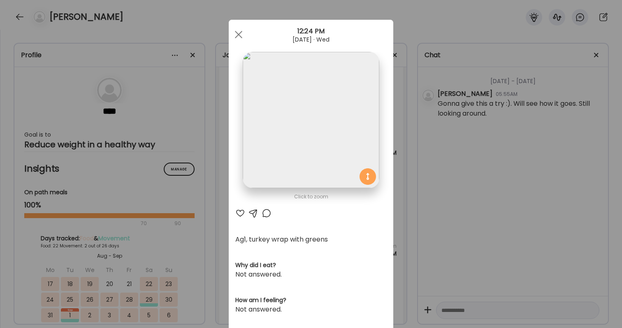
click at [238, 212] on div at bounding box center [240, 213] width 10 height 10
click at [463, 266] on div "Ate Coach Dashboard Wahoo! It’s official Take a moment to set up your Coach Pro…" at bounding box center [311, 164] width 622 height 328
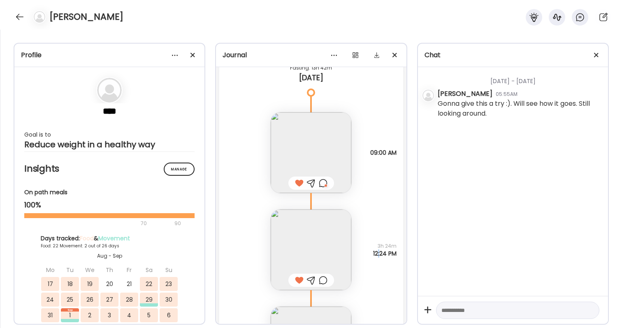
drag, startPoint x: 375, startPoint y: 252, endPoint x: 385, endPoint y: 256, distance: 10.7
click at [383, 255] on span "12:24 PM" at bounding box center [384, 253] width 23 height 7
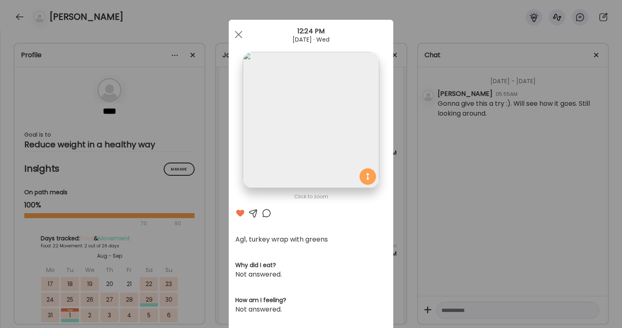
click at [416, 260] on div "Ate Coach Dashboard Wahoo! It’s official Take a moment to set up your Coach Pro…" at bounding box center [311, 164] width 622 height 328
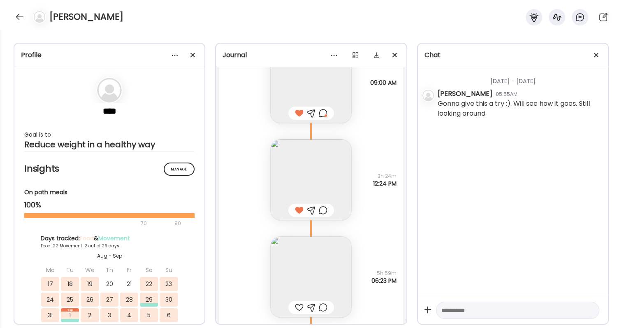
scroll to position [10579, 0]
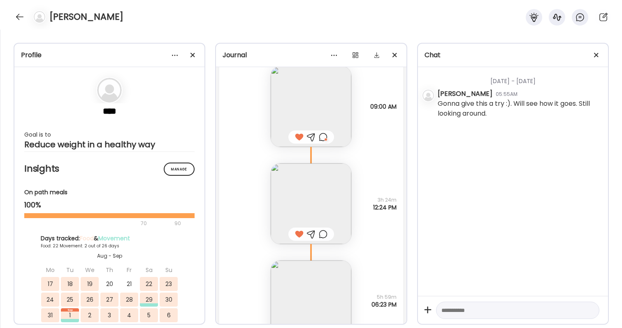
click at [318, 283] on img at bounding box center [311, 301] width 81 height 81
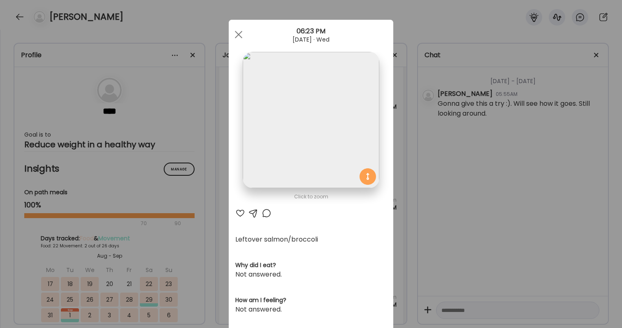
click at [496, 207] on div "Ate Coach Dashboard Wahoo! It’s official Take a moment to set up your Coach Pro…" at bounding box center [311, 164] width 622 height 328
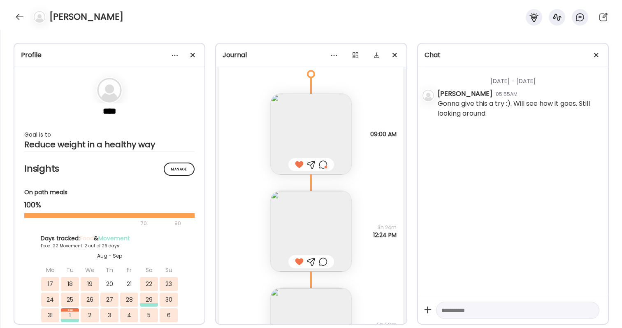
scroll to position [10547, 0]
click at [324, 264] on div at bounding box center [323, 266] width 9 height 10
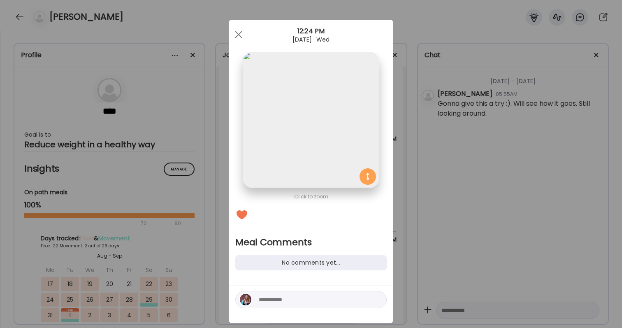
click at [312, 301] on textarea at bounding box center [314, 300] width 111 height 10
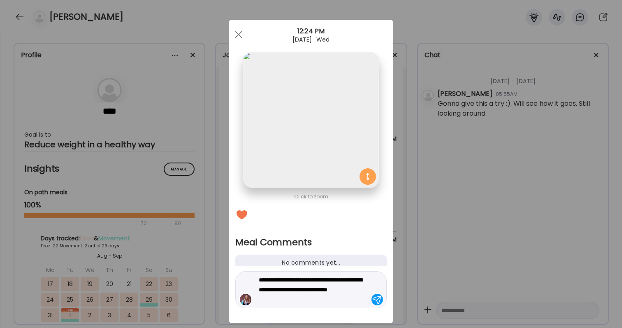
type textarea "**********"
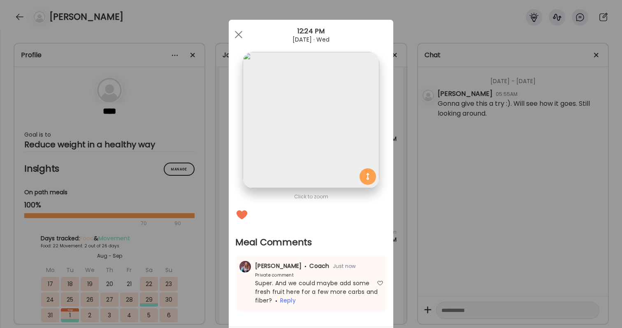
click at [482, 306] on div "Ate Coach Dashboard Wahoo! It’s official Take a moment to set up your Coach Pro…" at bounding box center [311, 164] width 622 height 328
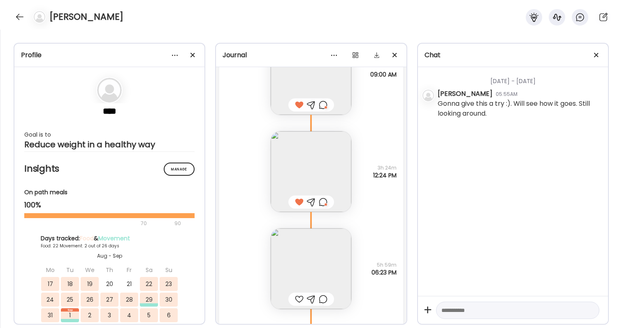
scroll to position [10619, 0]
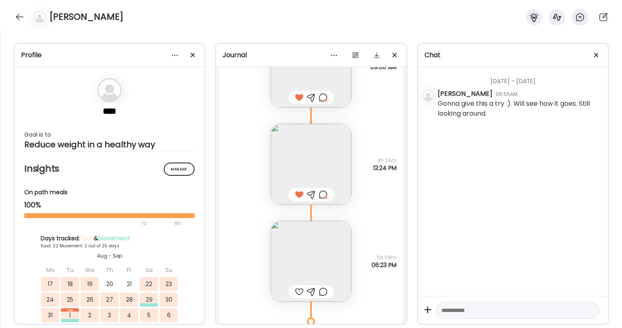
click at [302, 274] on img at bounding box center [311, 261] width 81 height 81
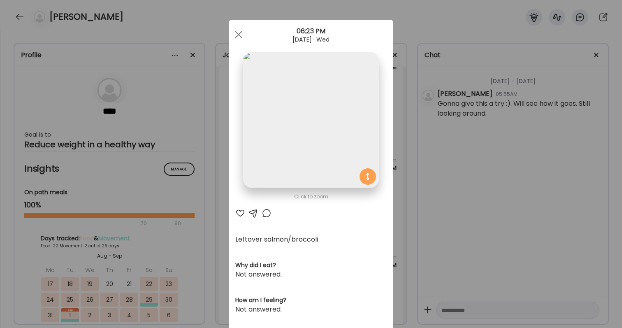
click at [455, 207] on div "Ate Coach Dashboard Wahoo! It’s official Take a moment to set up your Coach Pro…" at bounding box center [311, 164] width 622 height 328
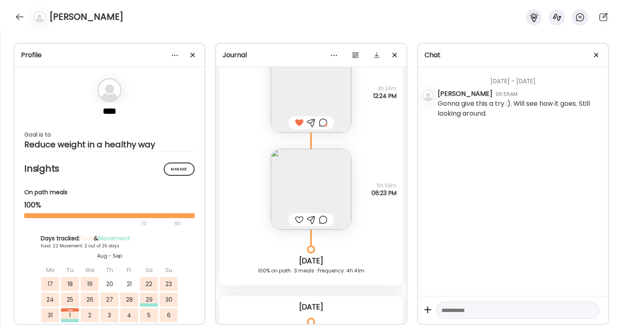
scroll to position [10660, 0]
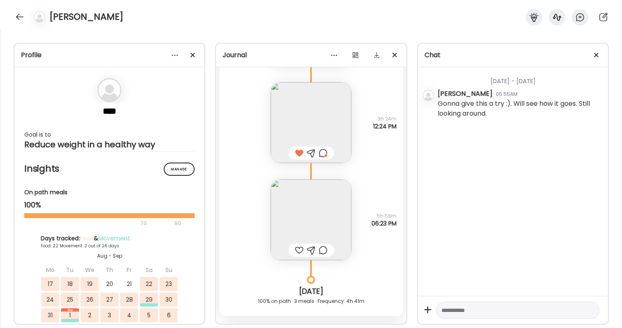
click at [311, 202] on img at bounding box center [311, 219] width 81 height 81
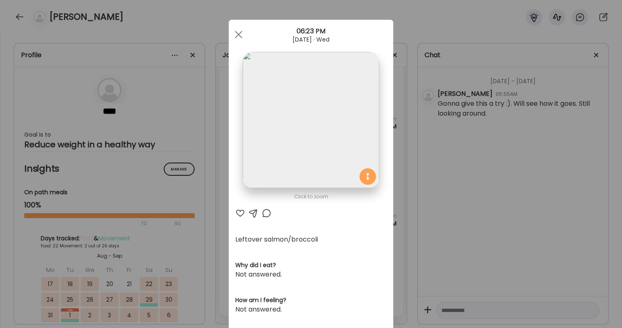
click at [242, 213] on div at bounding box center [240, 213] width 10 height 10
click at [265, 214] on div at bounding box center [267, 213] width 10 height 10
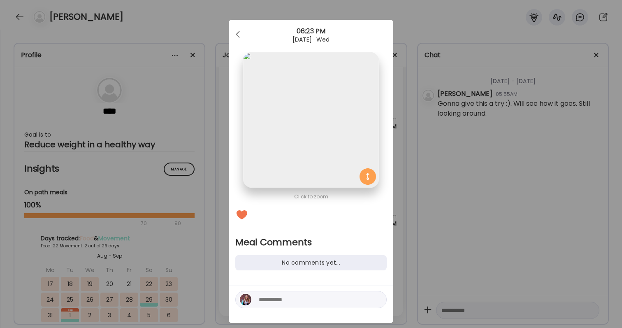
click at [285, 300] on textarea at bounding box center [314, 300] width 111 height 10
click at [278, 296] on textarea "**********" at bounding box center [314, 300] width 111 height 10
click at [335, 300] on textarea "**********" at bounding box center [314, 300] width 111 height 10
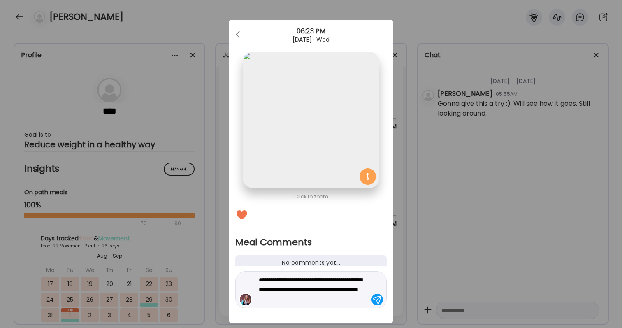
type textarea "**********"
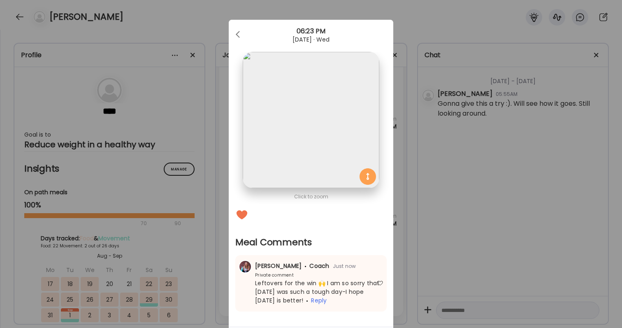
click at [545, 249] on div "Ate Coach Dashboard Wahoo! It’s official Take a moment to set up your Coach Pro…" at bounding box center [311, 164] width 622 height 328
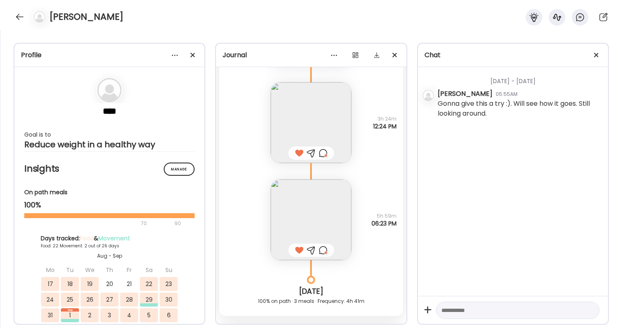
drag, startPoint x: 550, startPoint y: 249, endPoint x: 577, endPoint y: 223, distance: 37.6
click at [545, 244] on div "[DATE] - [DATE] [PERSON_NAME] 05:55AM Gonna give this a try :). Will see how it…" at bounding box center [513, 181] width 190 height 229
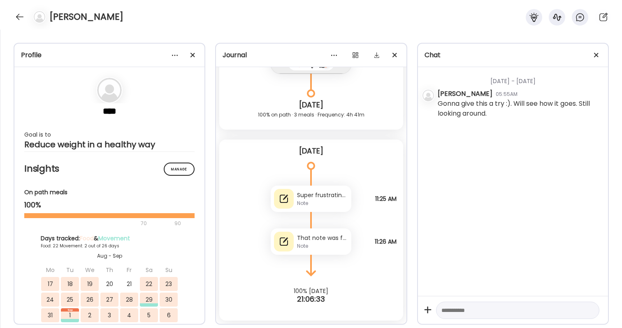
scroll to position [10847, 0]
click at [15, 16] on div at bounding box center [19, 16] width 13 height 13
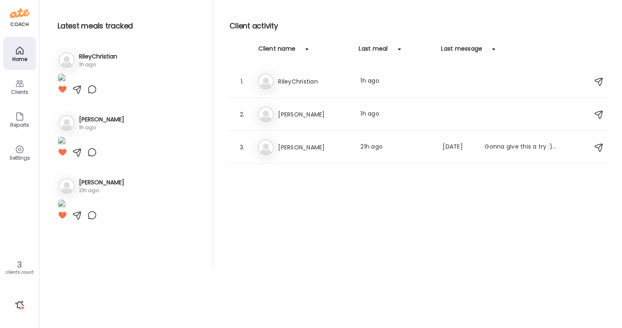
click at [11, 309] on div "coach Home Clients Coaches Teams Reports Settings 3 clients count" at bounding box center [20, 164] width 40 height 328
click at [23, 303] on div at bounding box center [19, 304] width 13 height 13
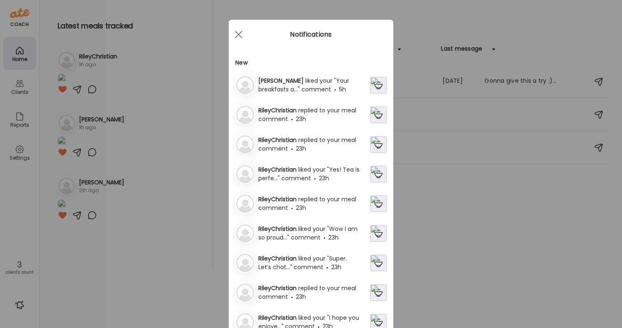
click at [323, 114] on span "replied to your meal comment" at bounding box center [307, 114] width 98 height 17
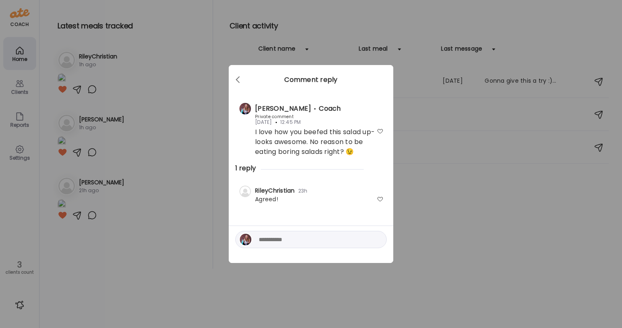
click at [379, 196] on div at bounding box center [380, 199] width 7 height 7
click at [400, 210] on div "Ate Coach Dashboard Wahoo! It’s official Take a moment to set up your Coach Pro…" at bounding box center [311, 164] width 622 height 328
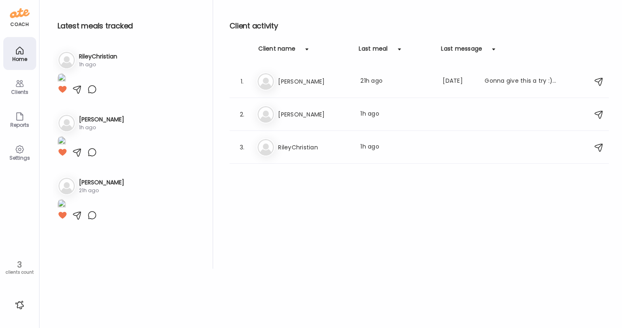
click at [19, 299] on div at bounding box center [19, 304] width 13 height 13
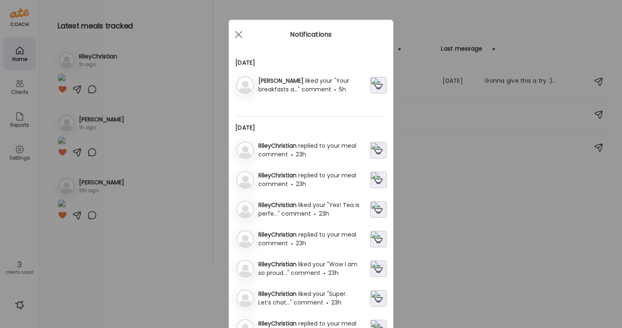
click at [314, 178] on span "replied to your meal comment" at bounding box center [307, 179] width 98 height 17
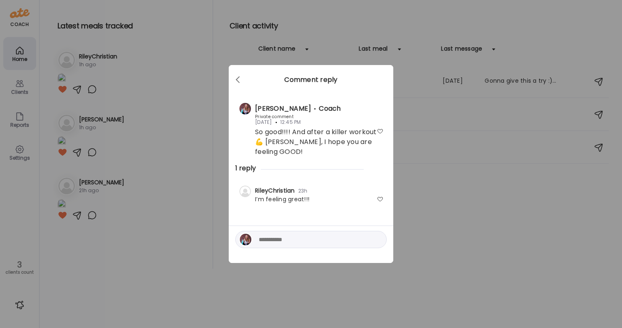
click at [312, 235] on textarea at bounding box center [314, 240] width 111 height 10
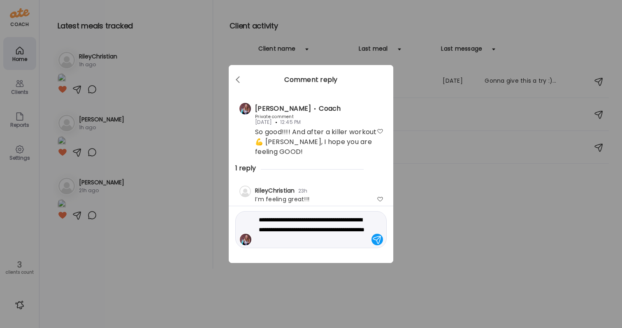
type textarea "**********"
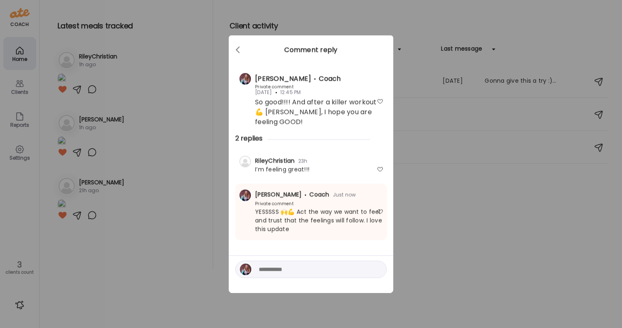
click at [401, 248] on div "Ate Coach Dashboard Wahoo! It’s official Take a moment to set up your Coach Pro…" at bounding box center [311, 164] width 622 height 328
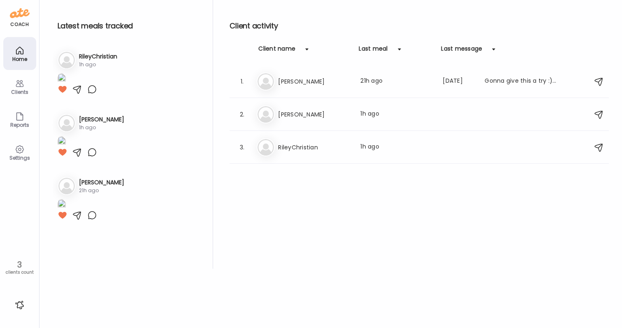
click at [17, 308] on div at bounding box center [19, 304] width 13 height 13
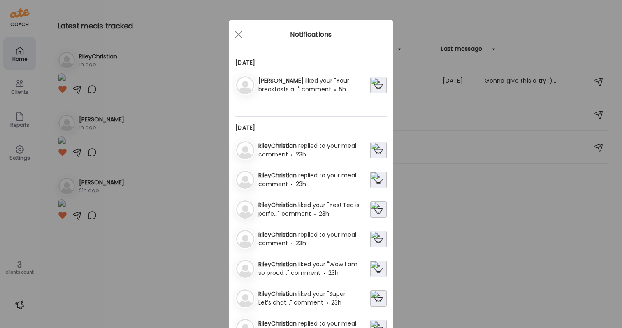
click at [324, 251] on div "RileyChristian replied to your meal comment 23h RileyChristian replied to your …" at bounding box center [310, 264] width 151 height 249
click at [322, 245] on div "RileyChristian replied to your meal comment 23h" at bounding box center [312, 239] width 115 height 17
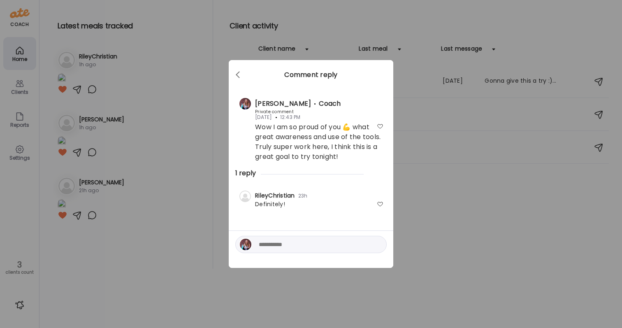
click at [378, 203] on div at bounding box center [380, 204] width 7 height 7
click at [309, 137] on span "Wow I am so proud of you 💪 what great awareness and use of the tools. Truly sup…" at bounding box center [318, 141] width 126 height 39
click at [281, 110] on div "Private comment" at bounding box center [319, 112] width 128 height 6
click at [271, 133] on span "Wow I am so proud of you 💪 what great awareness and use of the tools. Truly sup…" at bounding box center [318, 141] width 126 height 39
click at [257, 200] on div "Definitely!" at bounding box center [311, 204] width 145 height 9
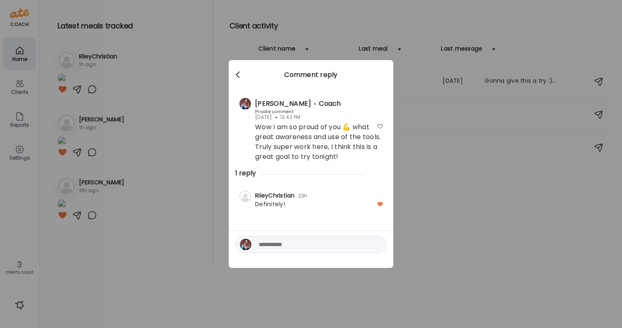
click at [242, 75] on div at bounding box center [239, 75] width 16 height 16
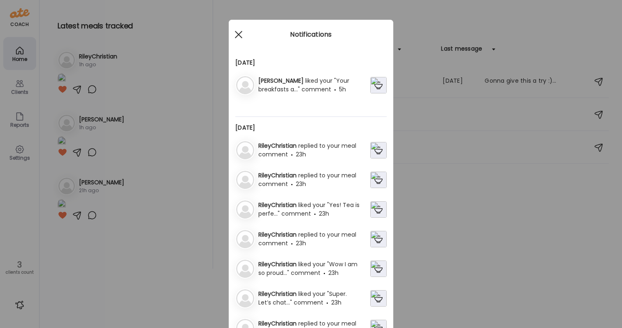
click at [238, 33] on div at bounding box center [239, 34] width 16 height 16
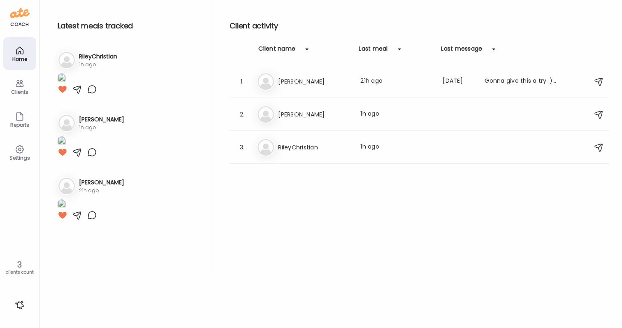
click at [18, 51] on icon at bounding box center [20, 51] width 10 height 10
click at [9, 56] on div "Home" at bounding box center [19, 53] width 33 height 33
